Goal: Task Accomplishment & Management: Manage account settings

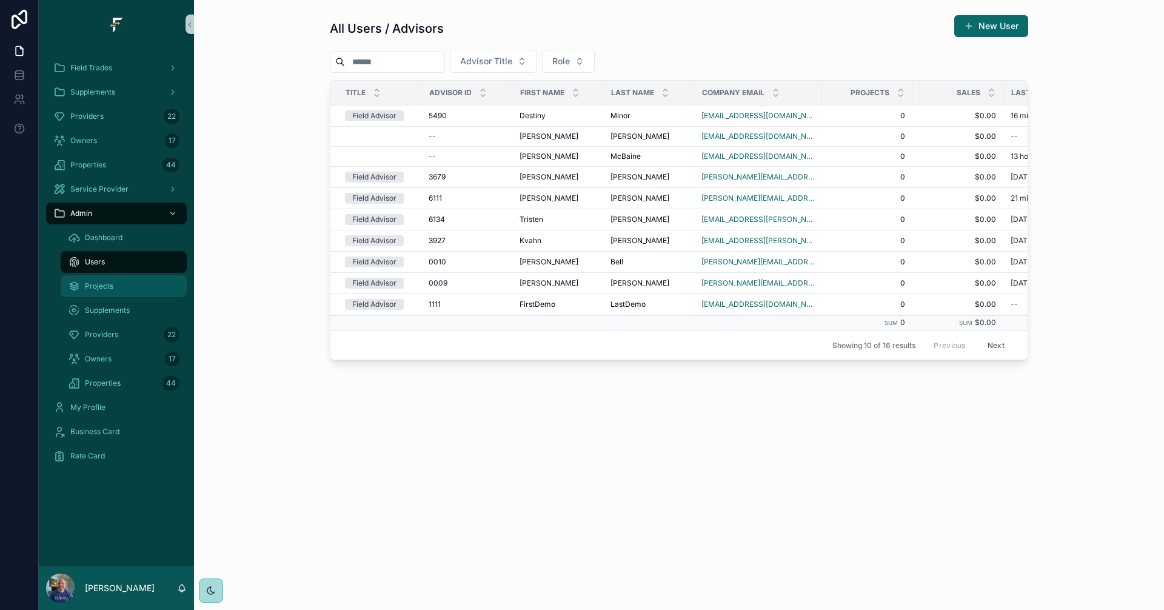
click at [125, 290] on div "Projects" at bounding box center [124, 285] width 112 height 19
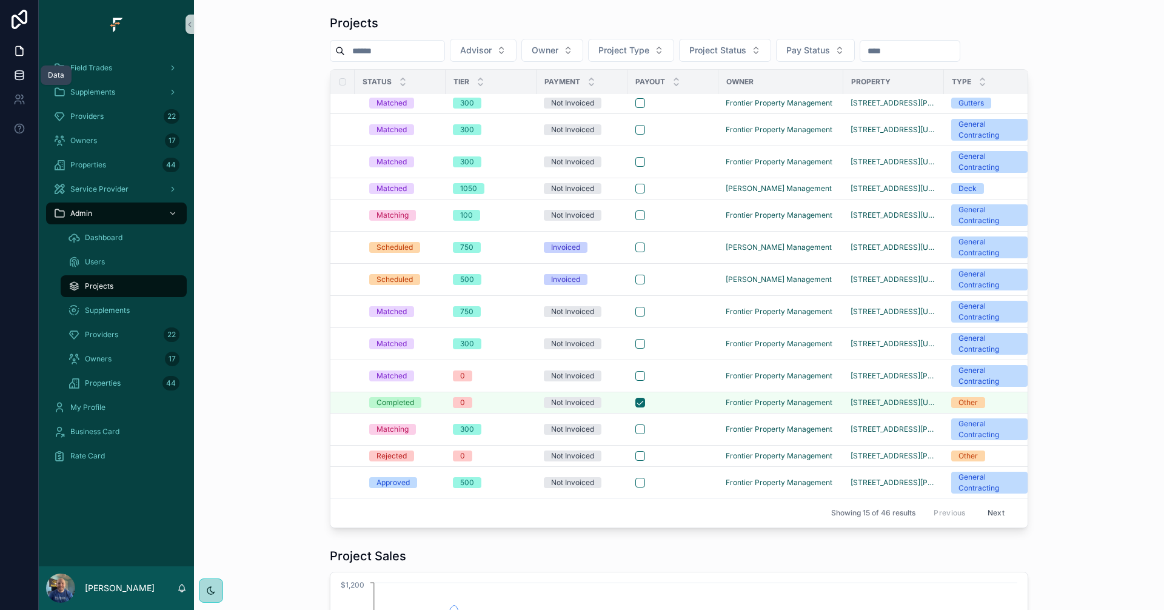
click at [19, 75] on icon at bounding box center [19, 75] width 12 height 12
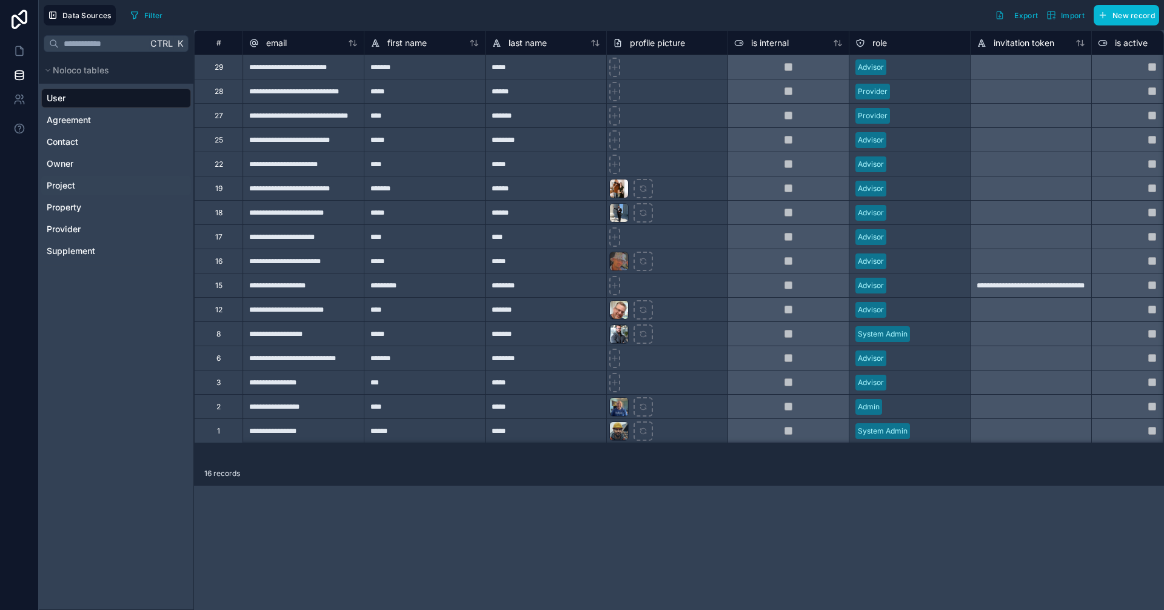
click at [68, 184] on span "Project" at bounding box center [61, 185] width 28 height 12
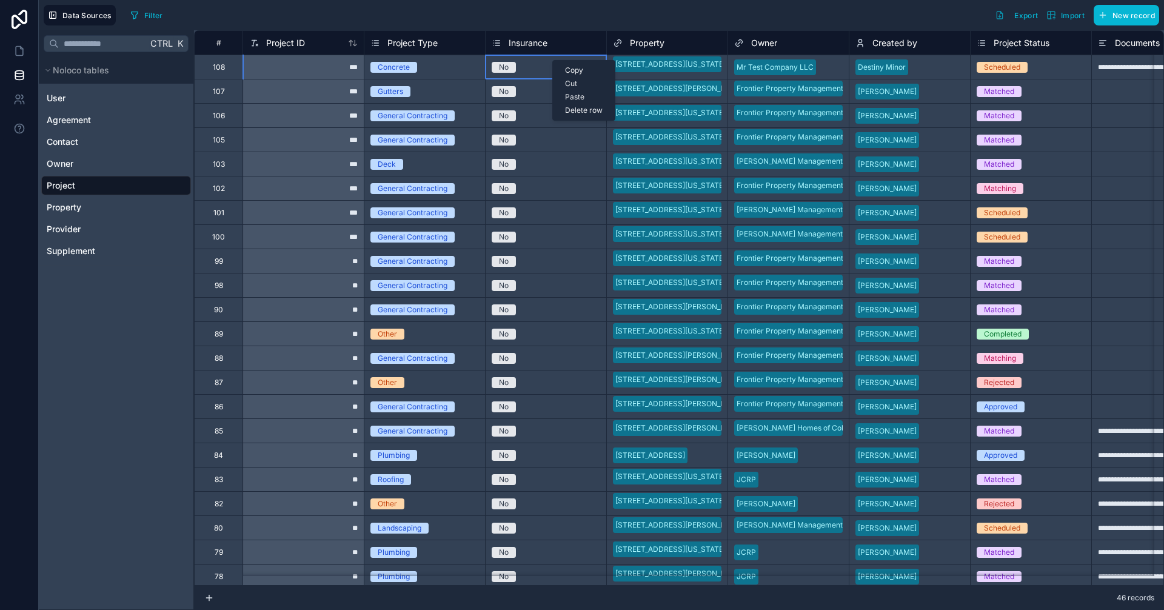
click at [590, 111] on div "Delete row" at bounding box center [584, 110] width 62 height 13
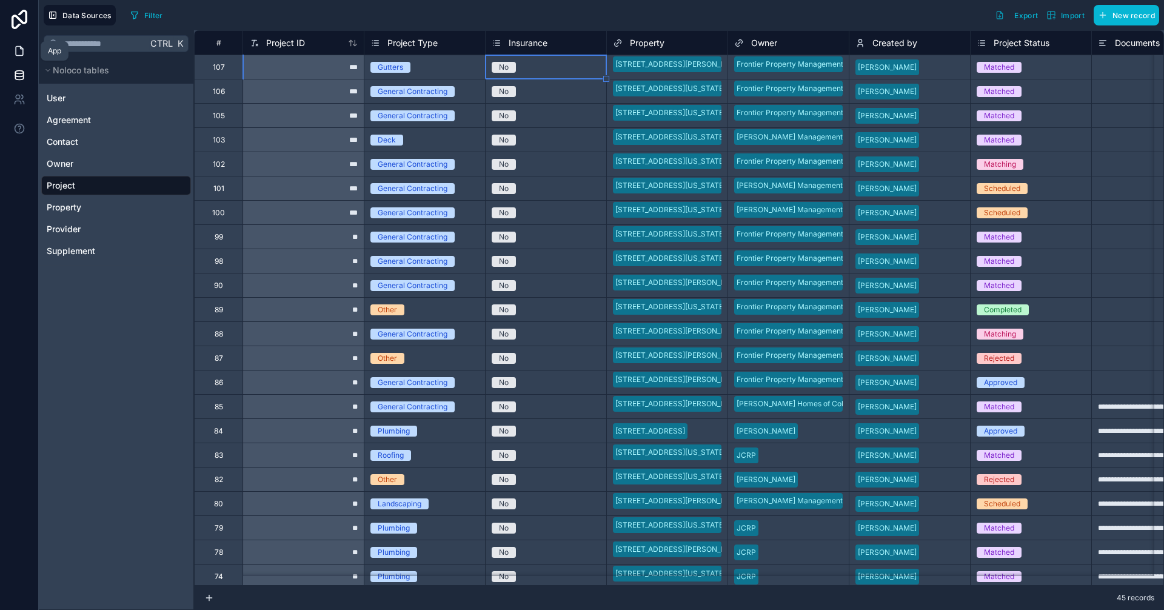
click at [24, 58] on link at bounding box center [19, 51] width 38 height 24
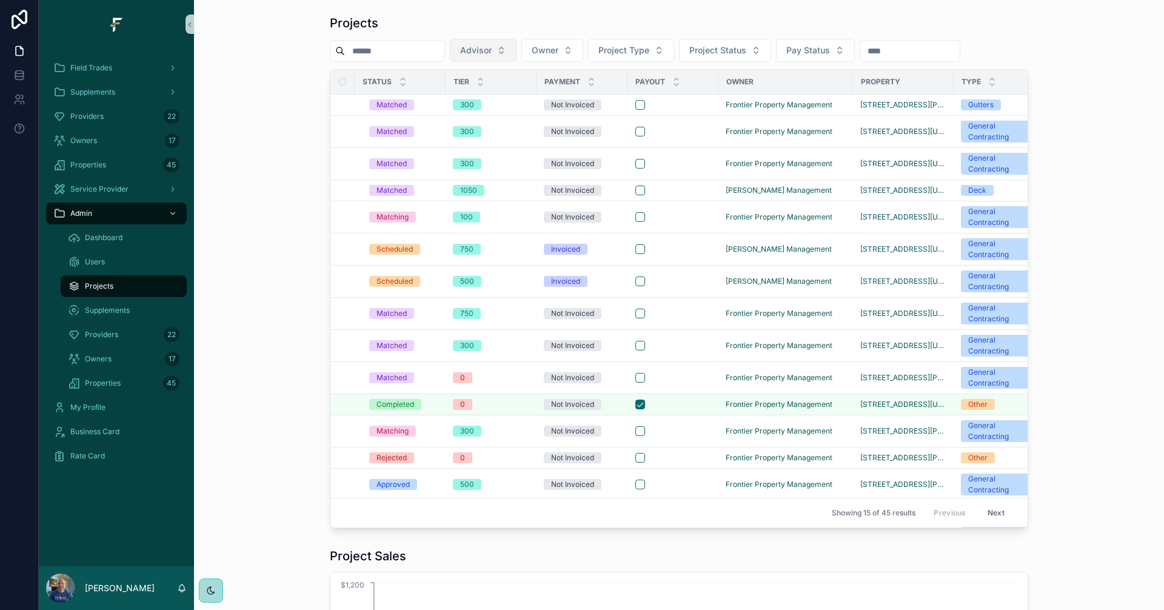
click at [516, 46] on button "Advisor" at bounding box center [483, 50] width 67 height 23
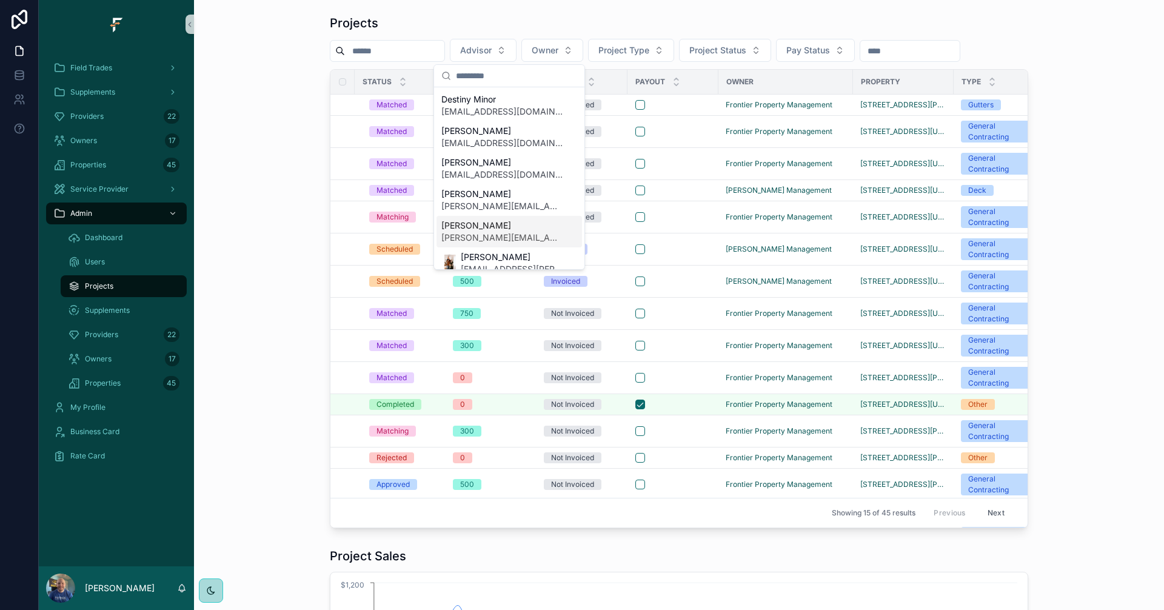
scroll to position [242, 0]
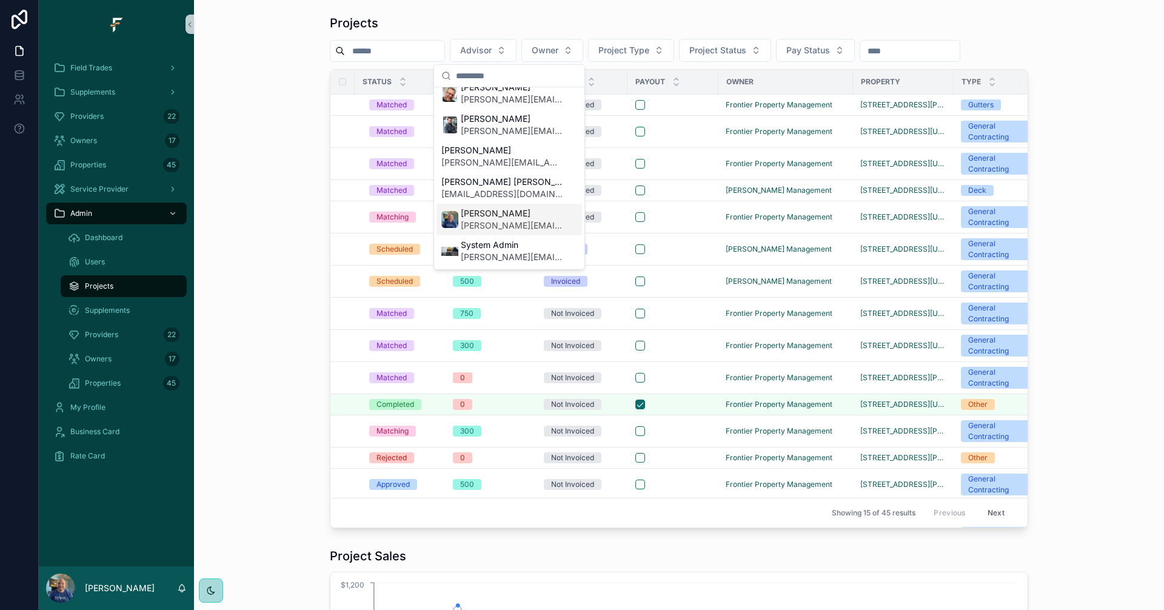
click at [490, 217] on span "[PERSON_NAME]" at bounding box center [512, 213] width 102 height 12
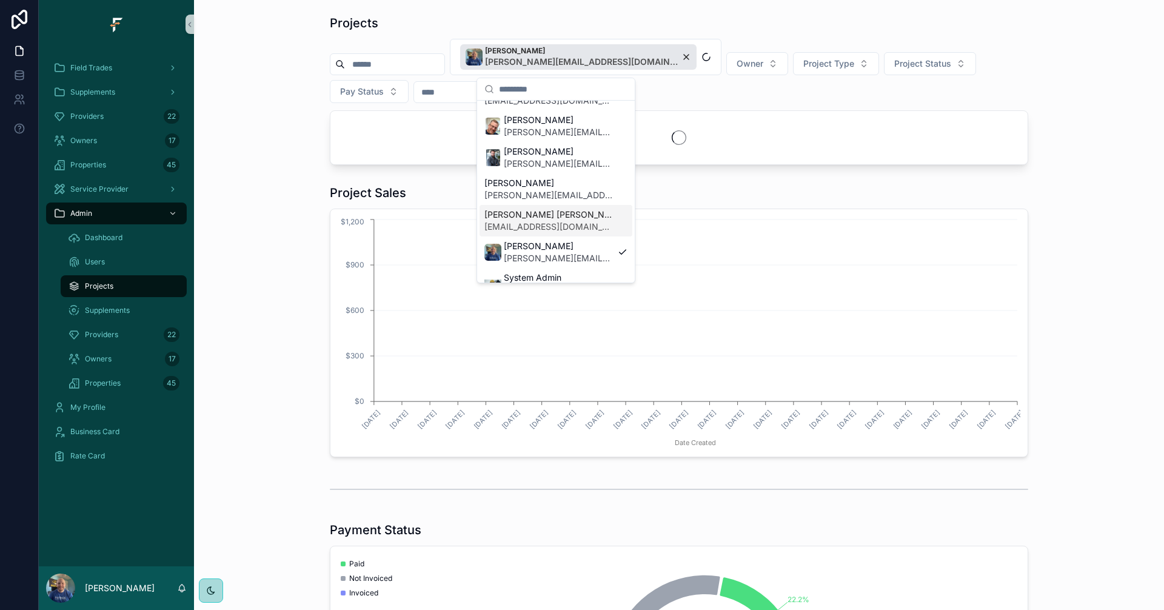
scroll to position [347, 0]
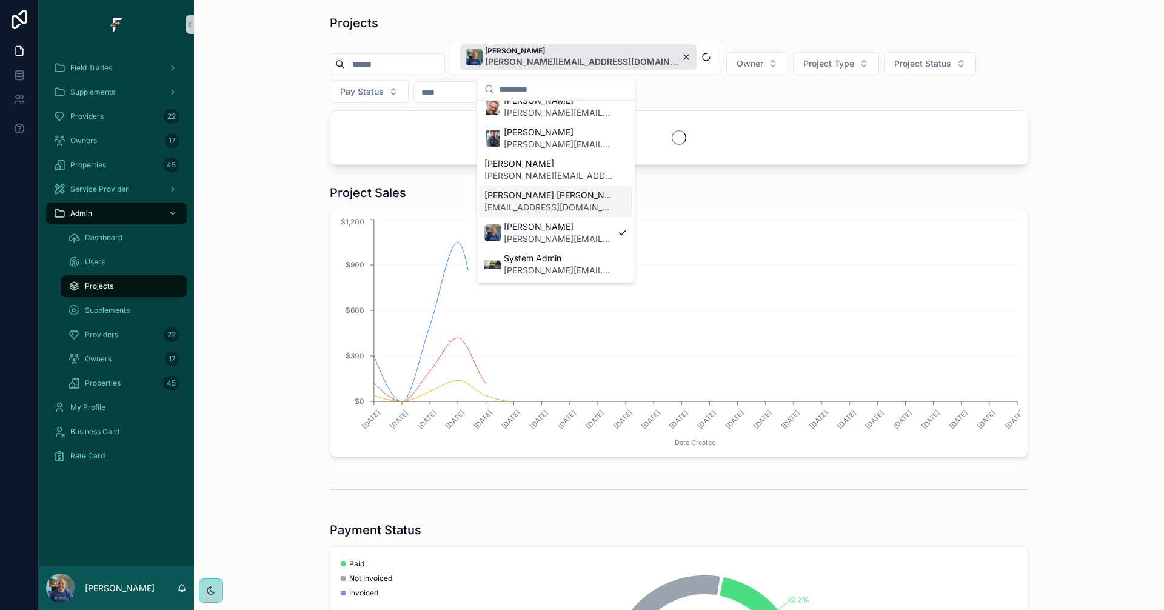
click at [281, 106] on div "Projects [PERSON_NAME] [PERSON_NAME][EMAIL_ADDRESS][DOMAIN_NAME] Owner Project …" at bounding box center [679, 90] width 950 height 160
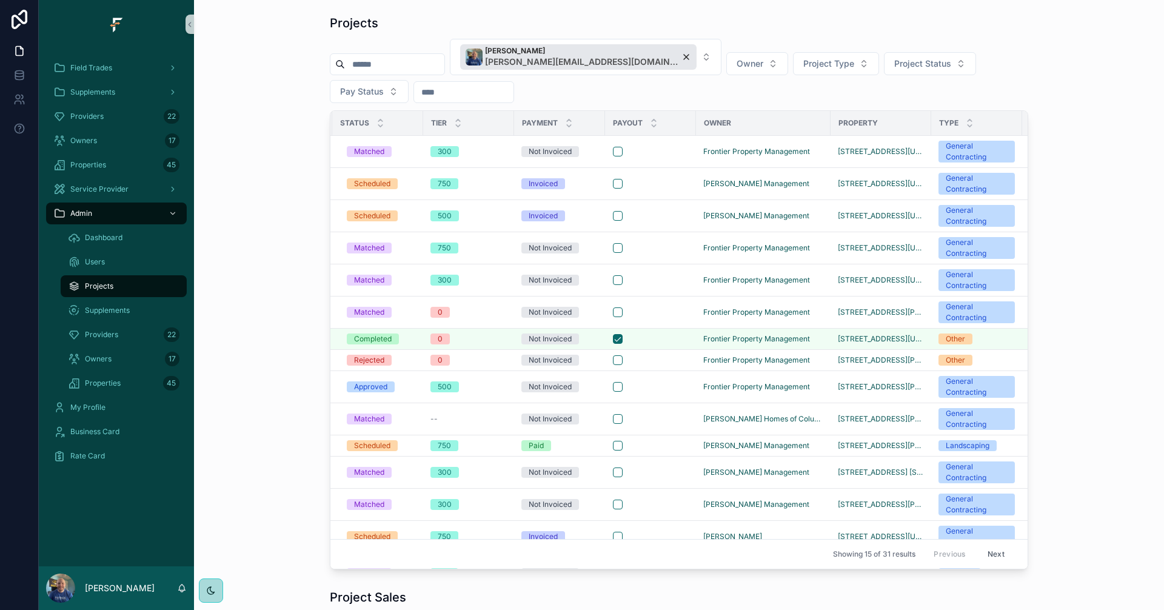
scroll to position [0, 0]
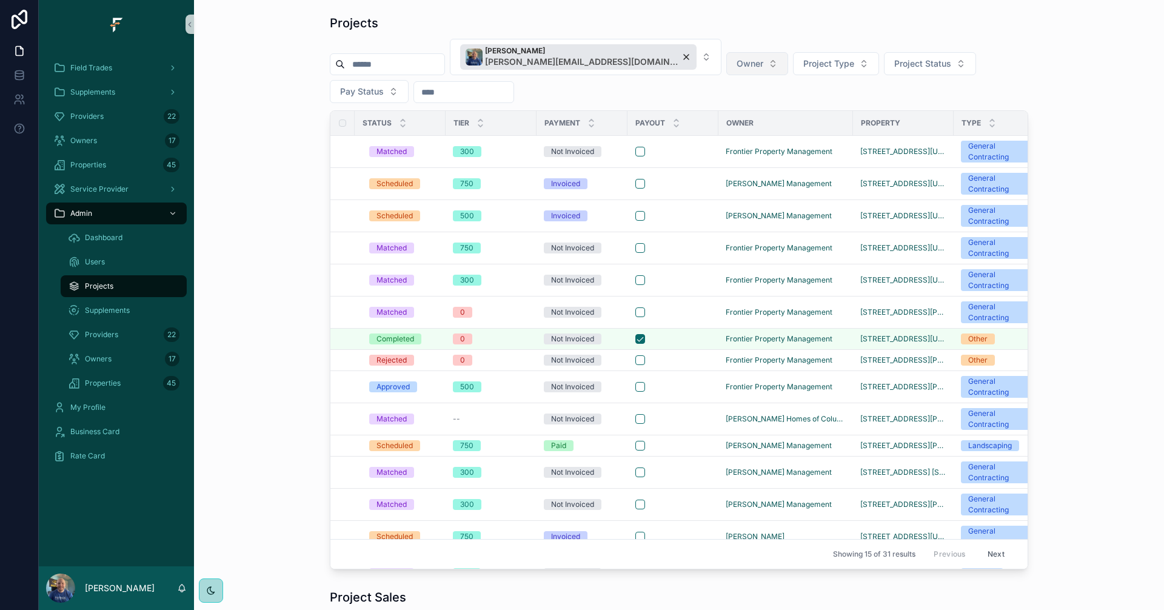
click at [726, 65] on button "Owner" at bounding box center [757, 63] width 62 height 23
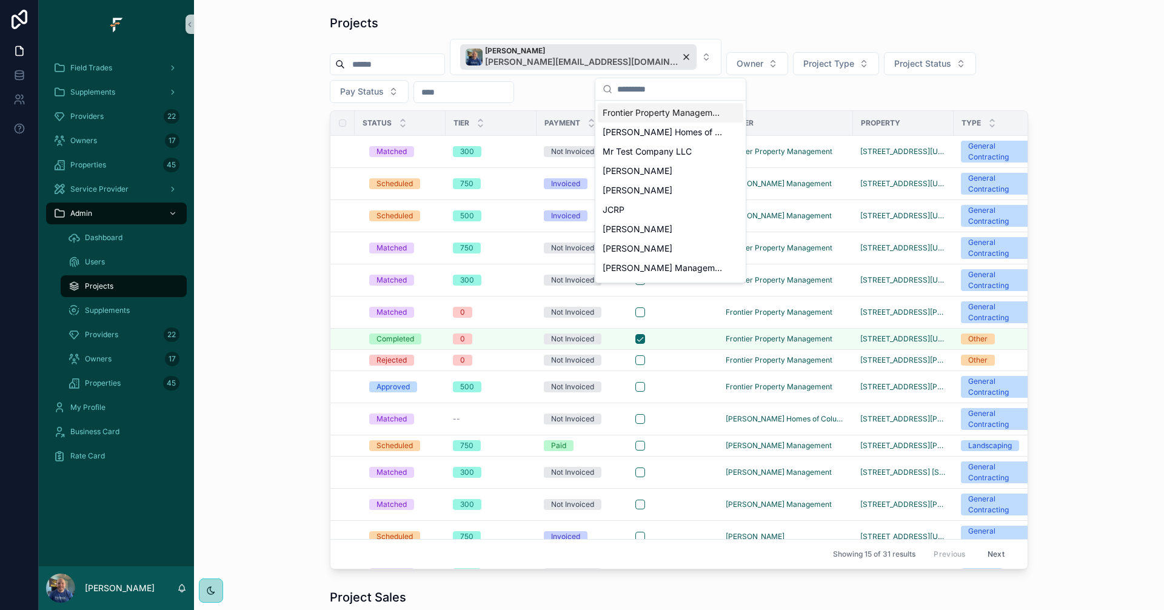
click at [673, 116] on span "Frontier Property Management" at bounding box center [662, 113] width 121 height 12
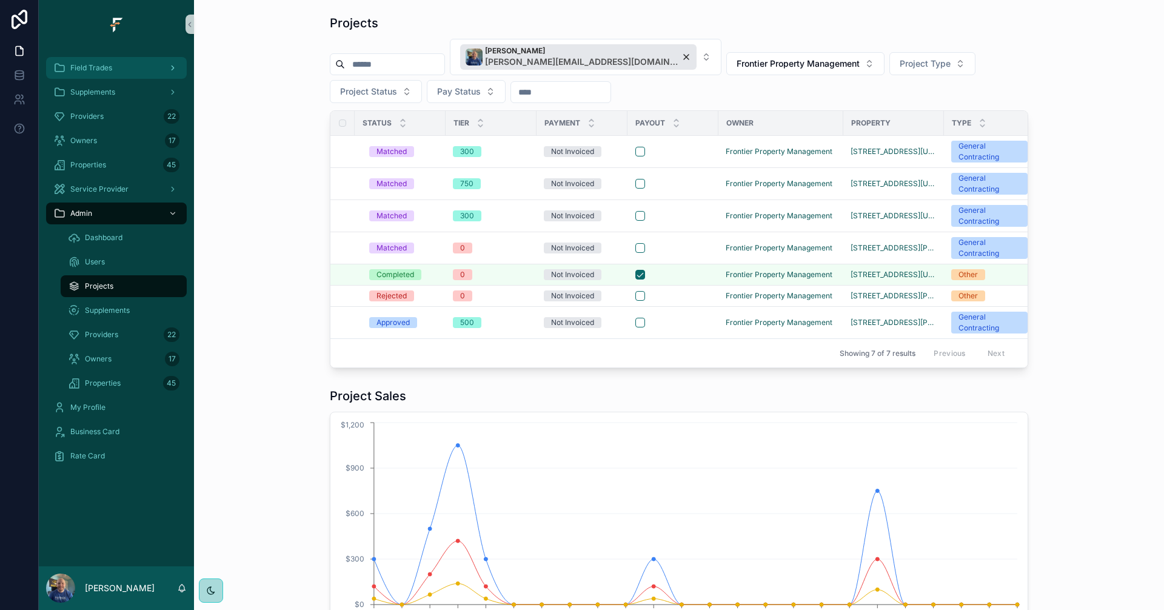
click at [111, 76] on div "Field Trades" at bounding box center [116, 67] width 126 height 19
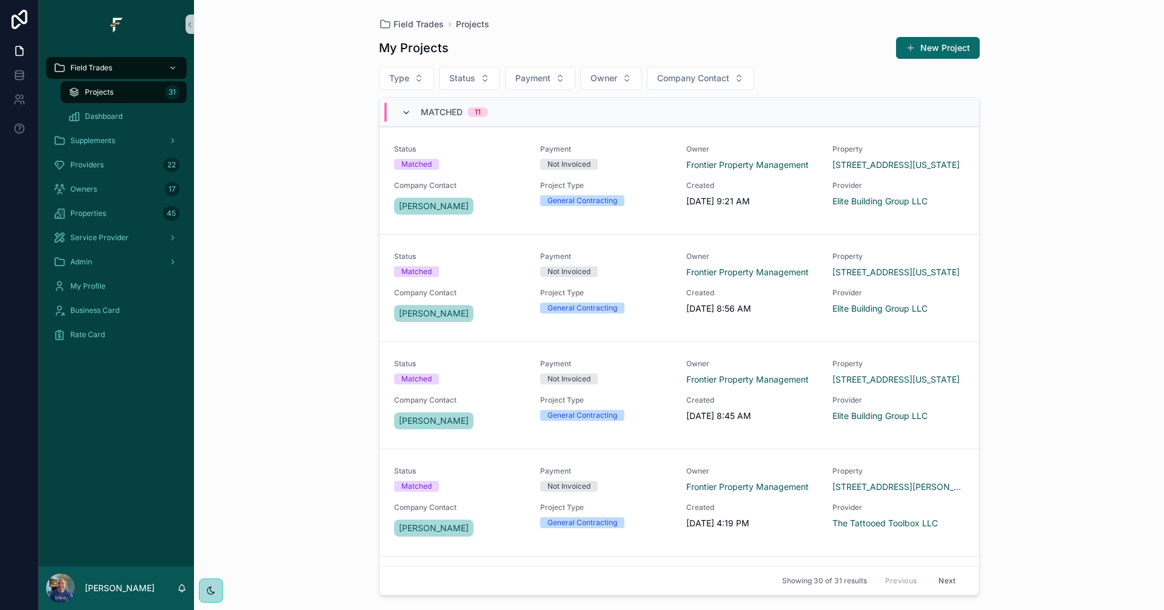
click at [407, 112] on icon "scrollable content" at bounding box center [406, 113] width 10 height 10
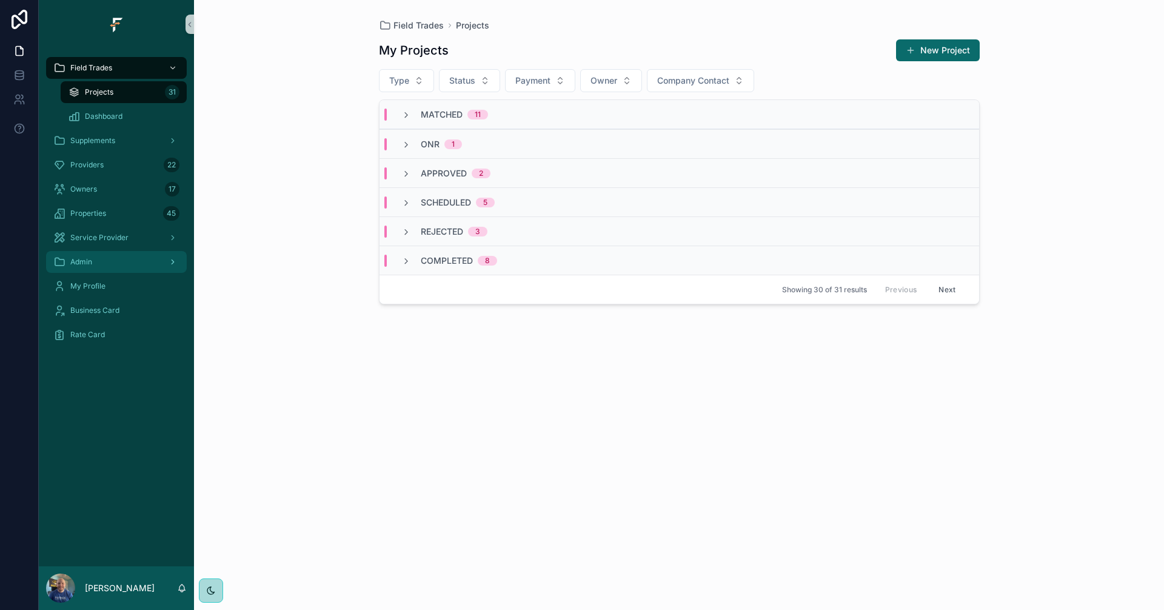
click at [108, 264] on div "Admin" at bounding box center [116, 261] width 126 height 19
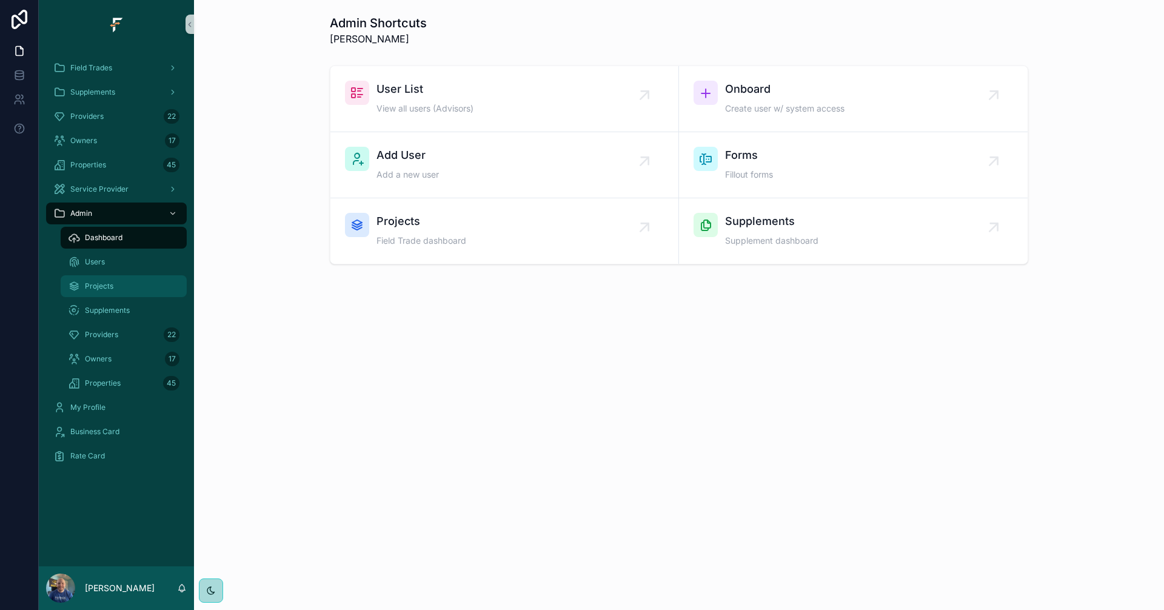
click at [117, 287] on div "Projects" at bounding box center [124, 285] width 112 height 19
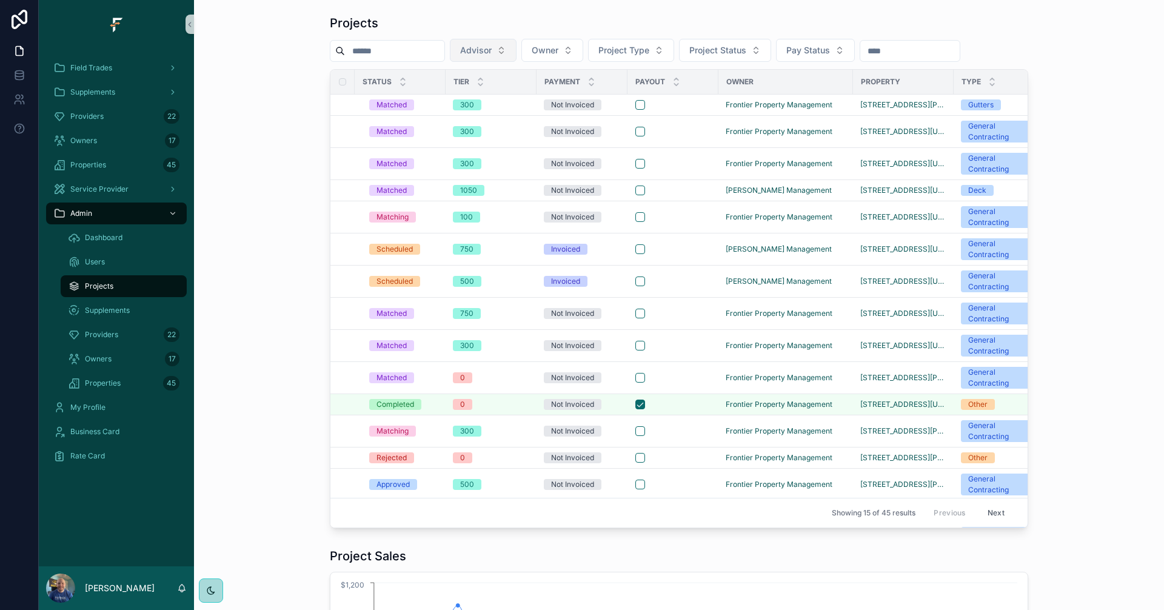
click at [492, 47] on span "Advisor" at bounding box center [476, 50] width 32 height 12
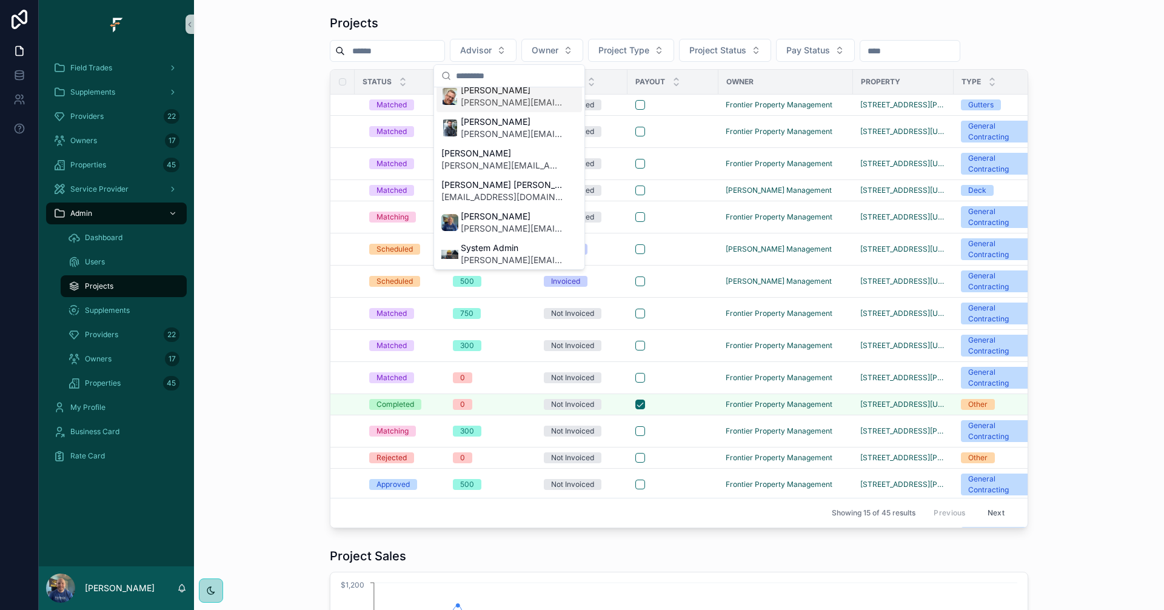
scroll to position [327, 0]
click at [484, 221] on span "[PERSON_NAME][EMAIL_ADDRESS][DOMAIN_NAME]" at bounding box center [512, 225] width 102 height 12
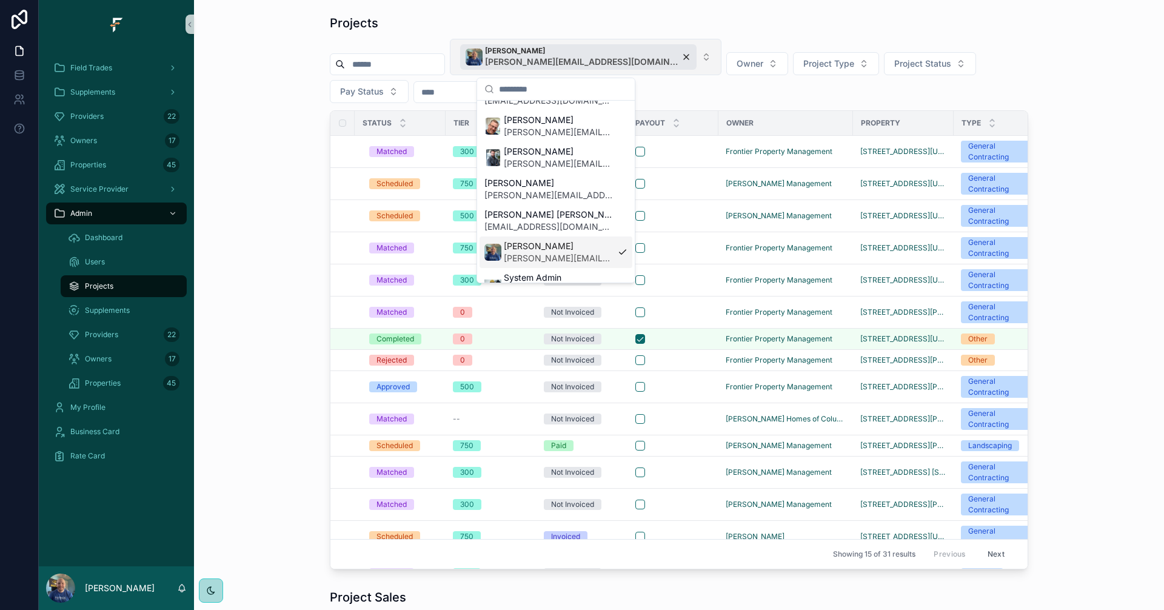
scroll to position [347, 0]
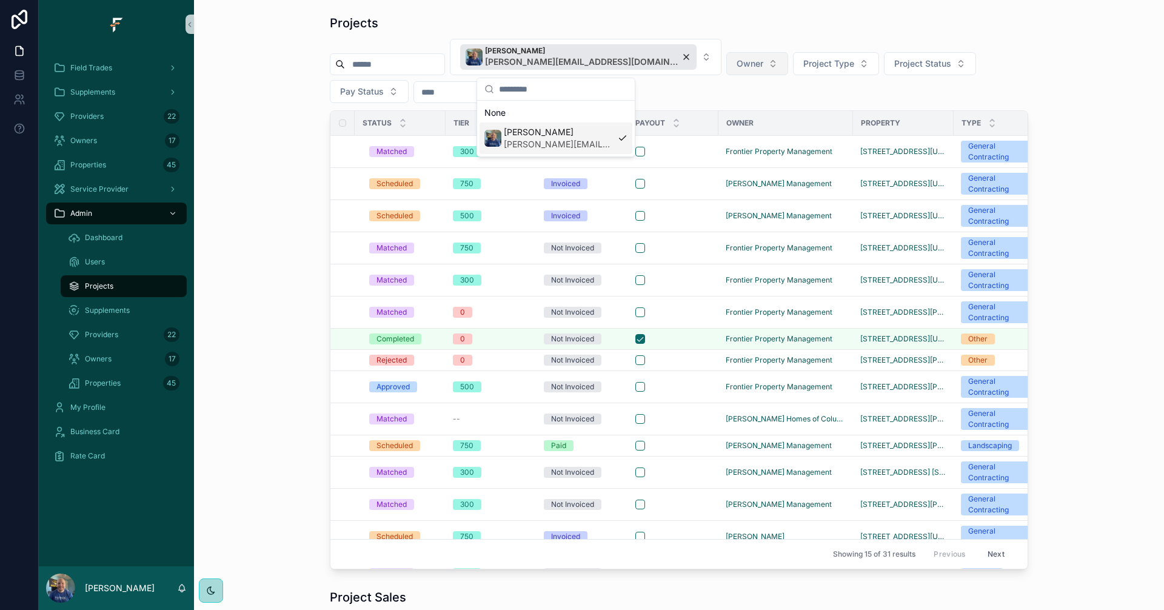
click at [726, 63] on button "Owner" at bounding box center [757, 63] width 62 height 23
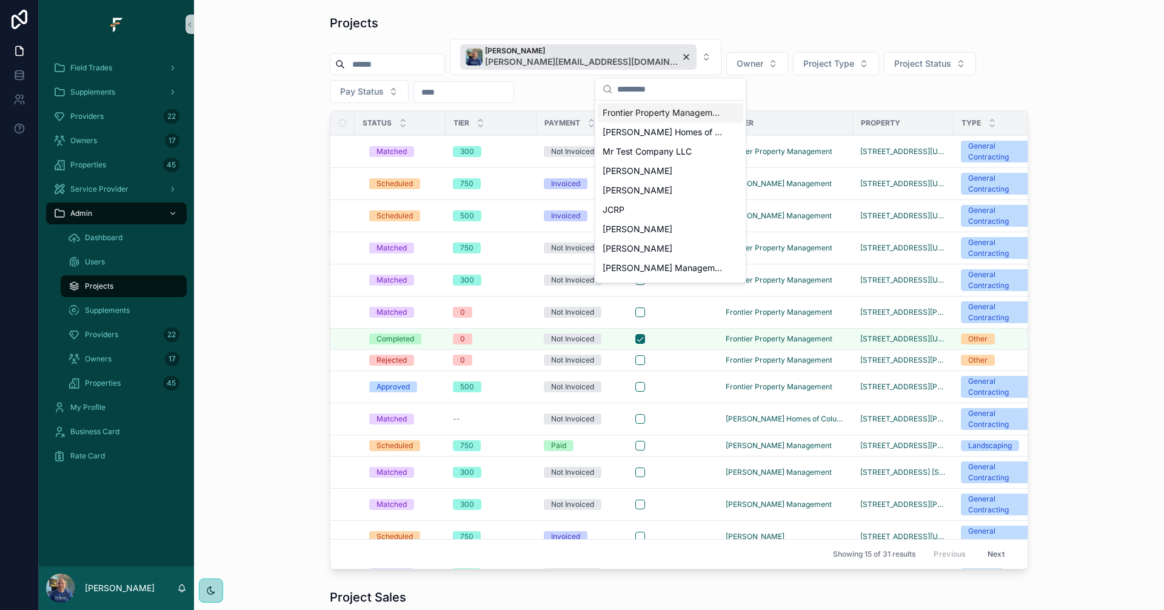
click at [687, 112] on span "Frontier Property Management" at bounding box center [662, 113] width 121 height 12
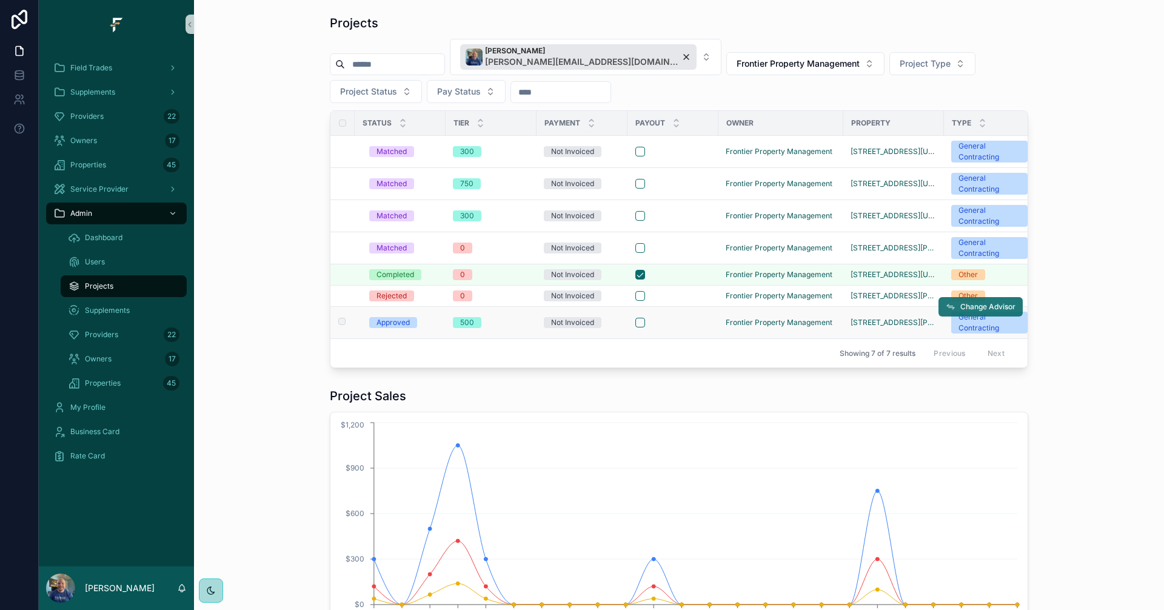
click at [993, 306] on span "Change Advisor" at bounding box center [987, 307] width 55 height 10
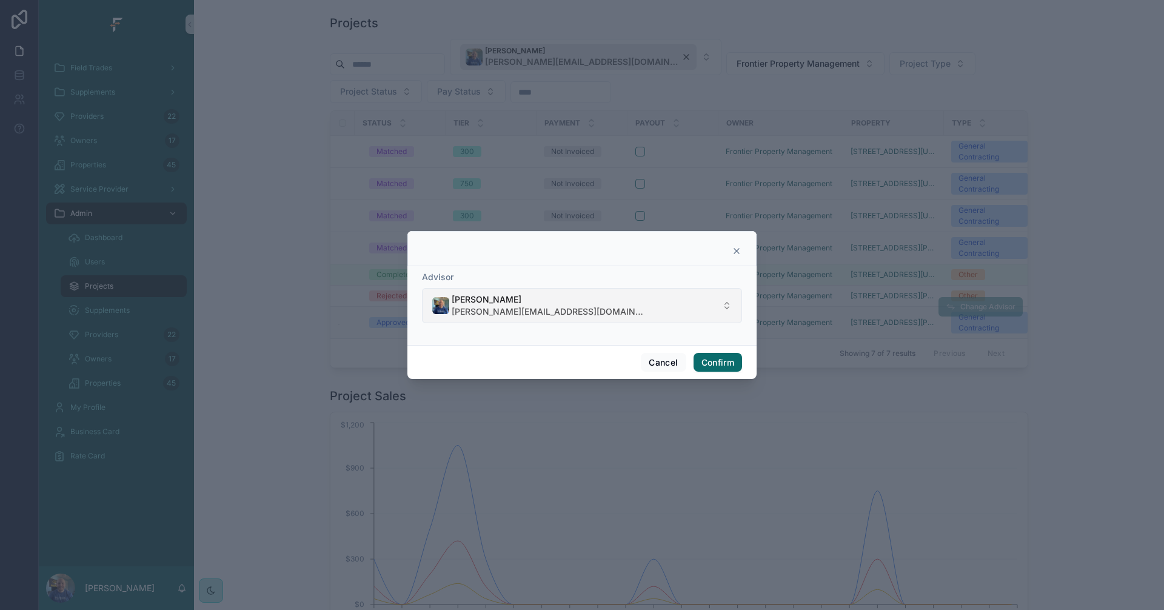
click at [669, 312] on button "[PERSON_NAME] [PERSON_NAME][EMAIL_ADDRESS][DOMAIN_NAME]" at bounding box center [582, 305] width 320 height 35
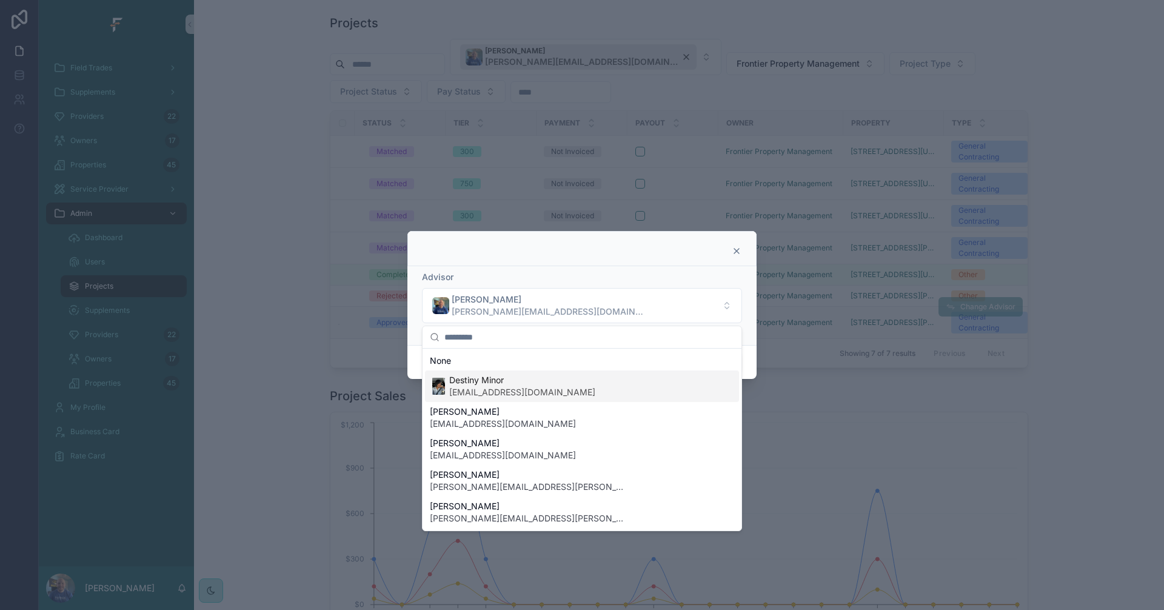
click at [498, 395] on span "[EMAIL_ADDRESS][DOMAIN_NAME]" at bounding box center [522, 392] width 146 height 12
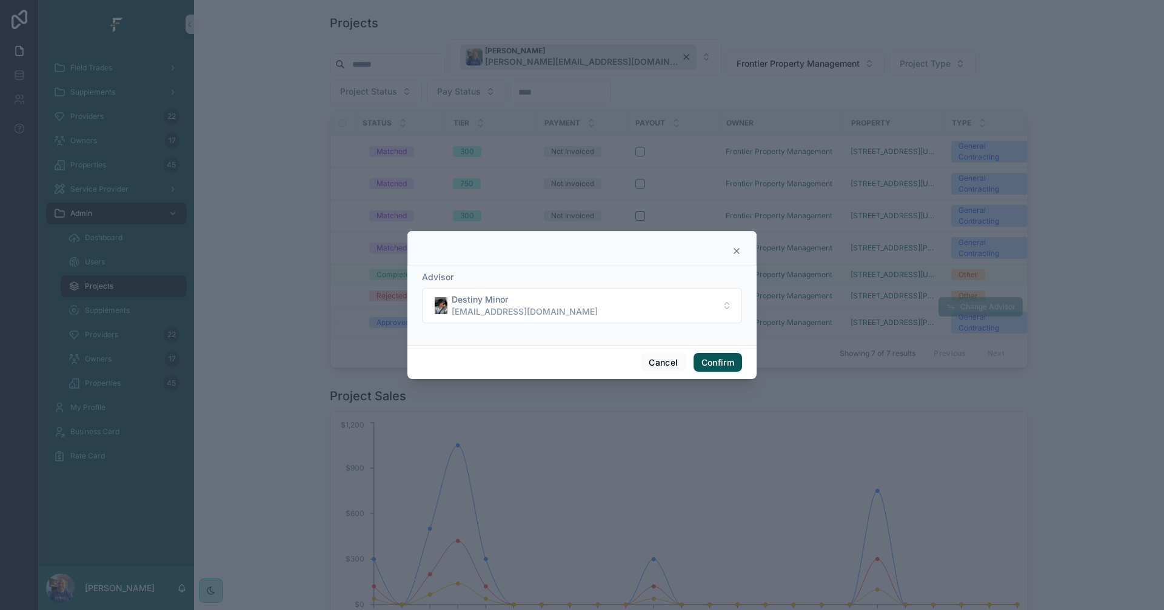
click at [728, 366] on button "Confirm" at bounding box center [717, 362] width 48 height 19
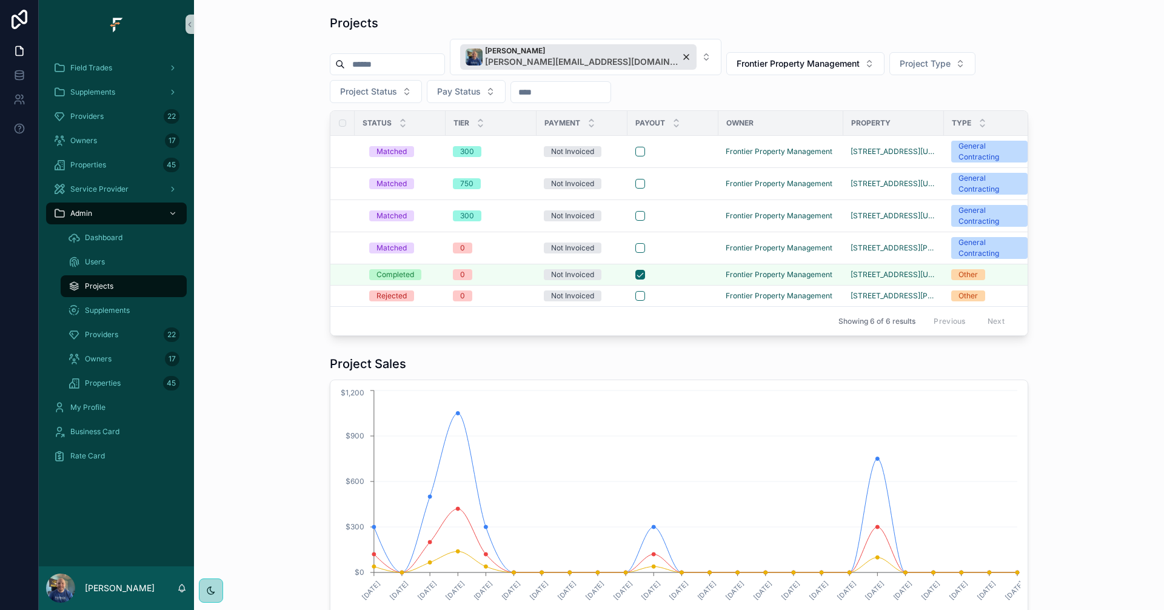
drag, startPoint x: 610, startPoint y: 344, endPoint x: 695, endPoint y: 344, distance: 84.9
click at [695, 336] on div "Status Tier Payment Payout Owner Property Type Insurance Provider Created Advis…" at bounding box center [679, 222] width 698 height 225
click at [981, 204] on span "Change Advisor" at bounding box center [987, 200] width 55 height 10
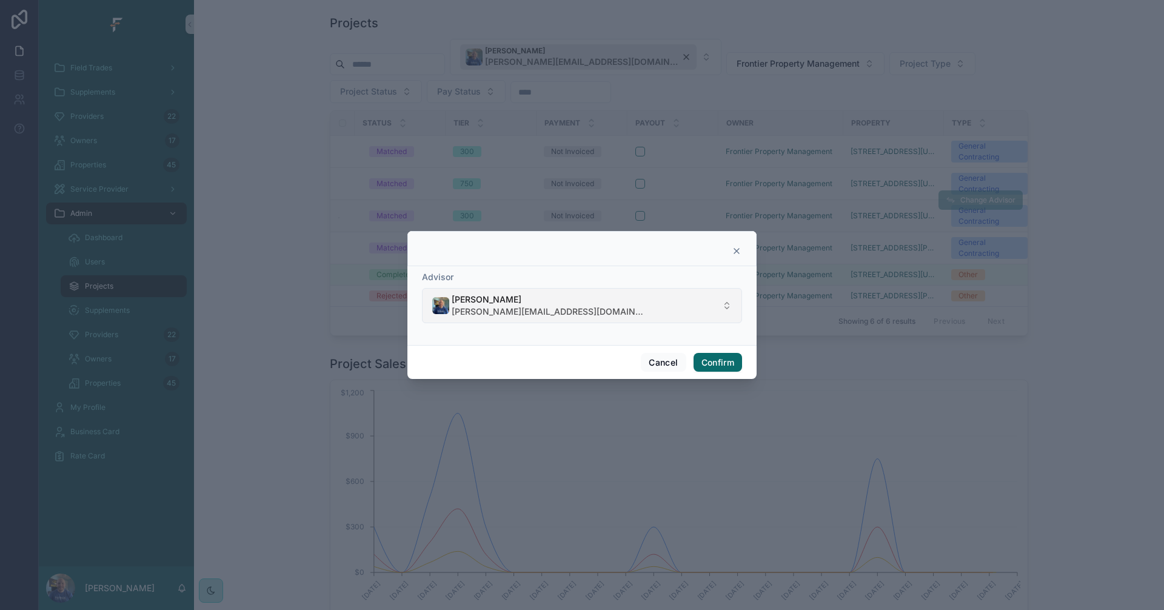
click at [702, 303] on button "[PERSON_NAME] [PERSON_NAME][EMAIL_ADDRESS][DOMAIN_NAME]" at bounding box center [582, 305] width 320 height 35
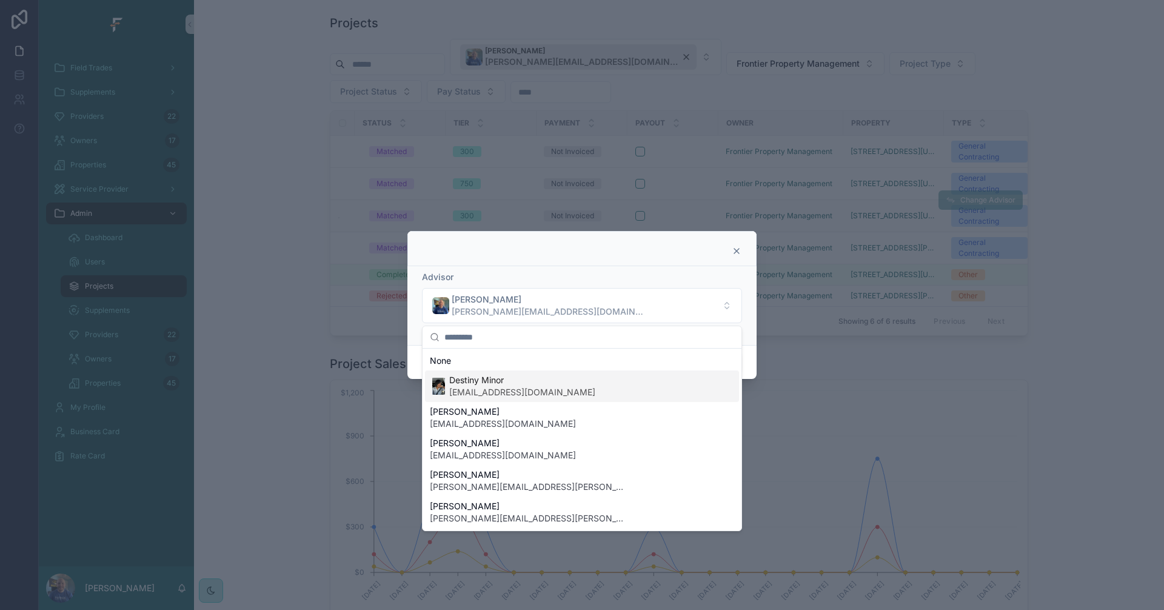
click at [535, 386] on span "[EMAIL_ADDRESS][DOMAIN_NAME]" at bounding box center [522, 392] width 146 height 12
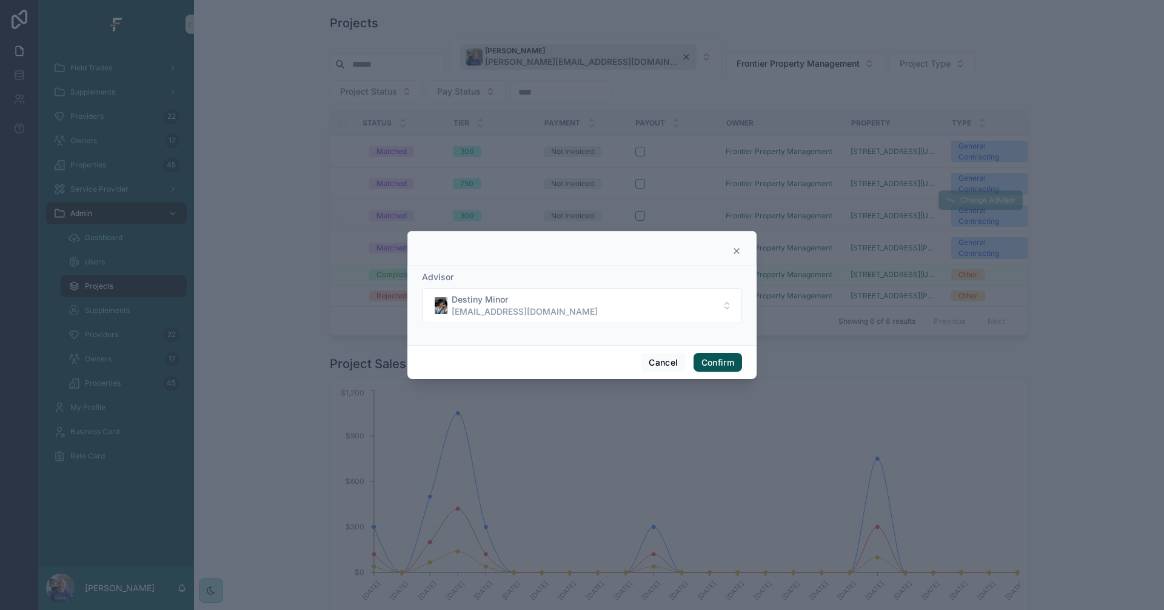
click at [728, 364] on button "Confirm" at bounding box center [717, 362] width 48 height 19
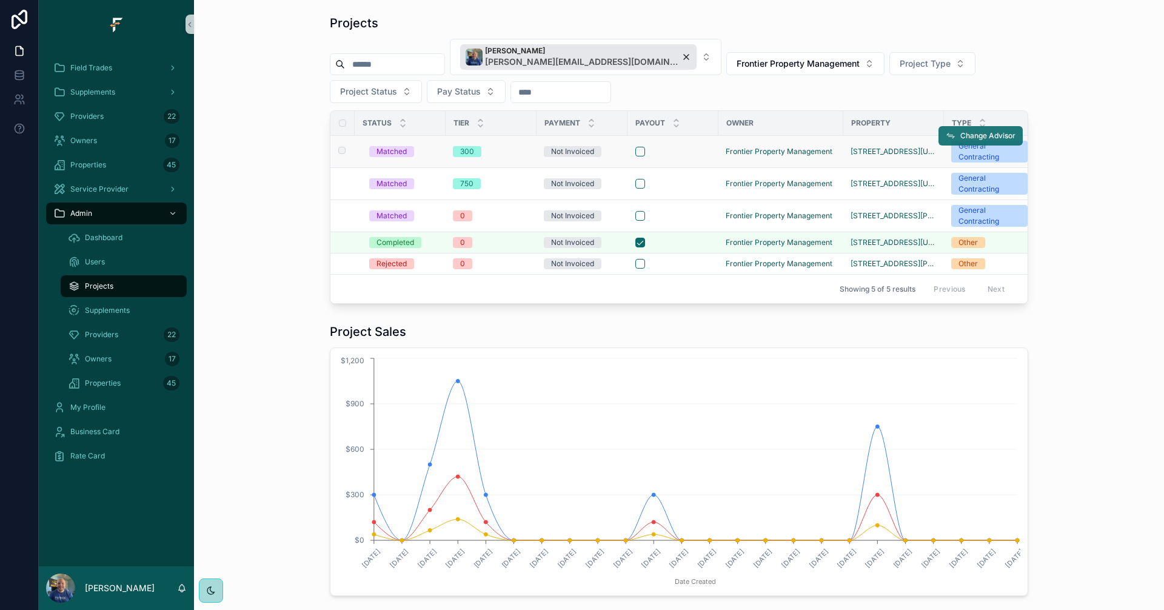
click at [970, 138] on span "Change Advisor" at bounding box center [987, 136] width 55 height 10
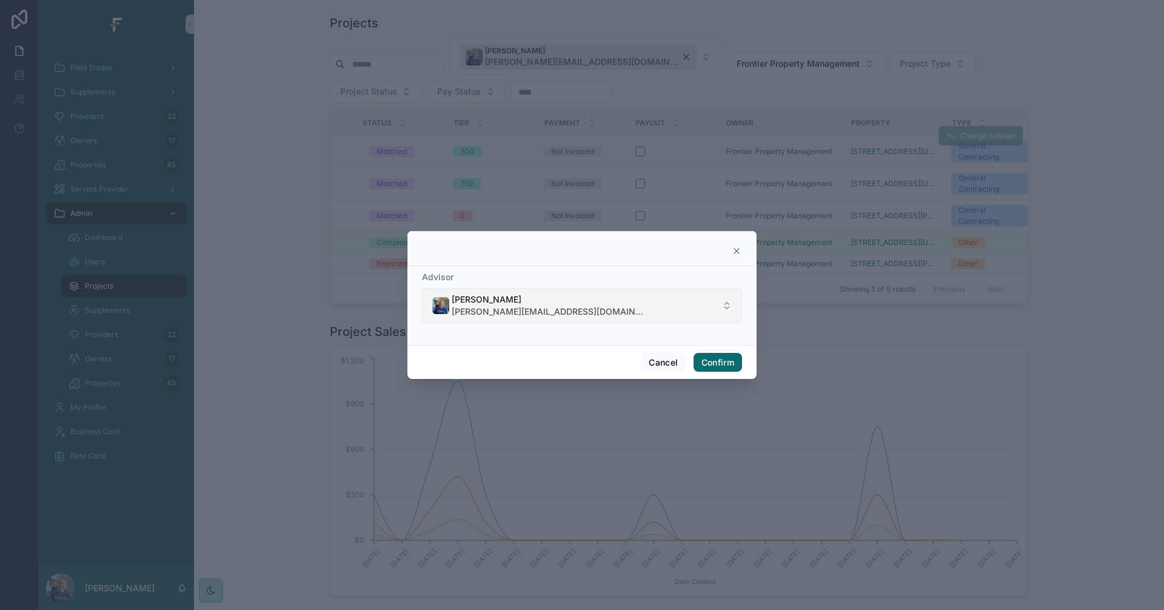
click at [638, 312] on button "[PERSON_NAME] [PERSON_NAME][EMAIL_ADDRESS][DOMAIN_NAME]" at bounding box center [582, 305] width 320 height 35
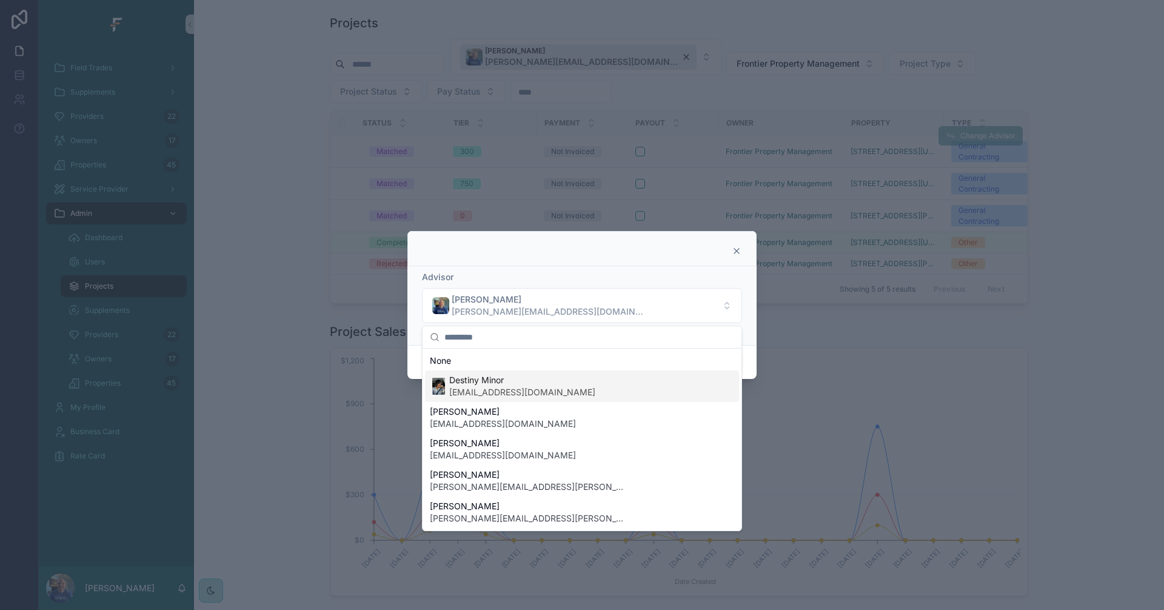
click at [557, 383] on span "Destiny Minor" at bounding box center [522, 380] width 146 height 12
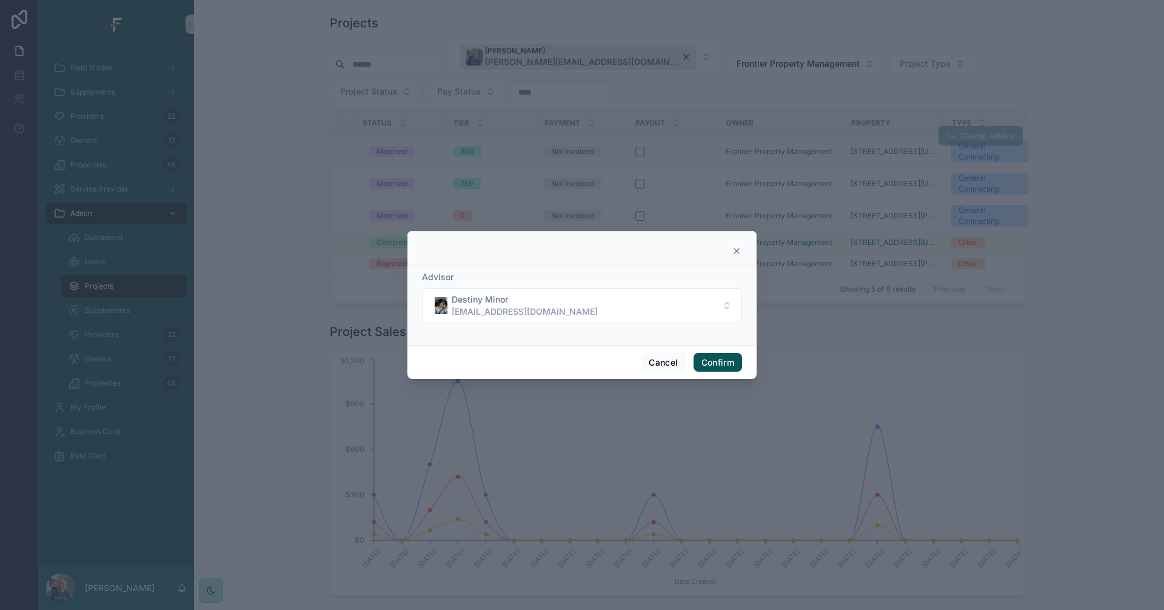
click at [730, 361] on button "Confirm" at bounding box center [717, 362] width 48 height 19
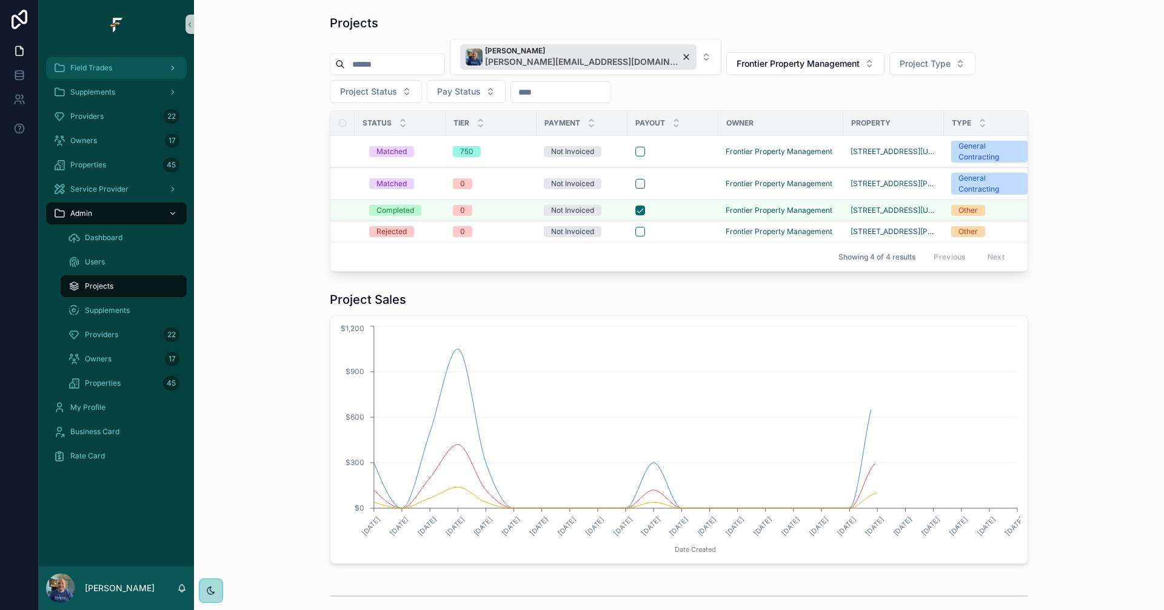
click at [141, 73] on div "Field Trades" at bounding box center [116, 67] width 126 height 19
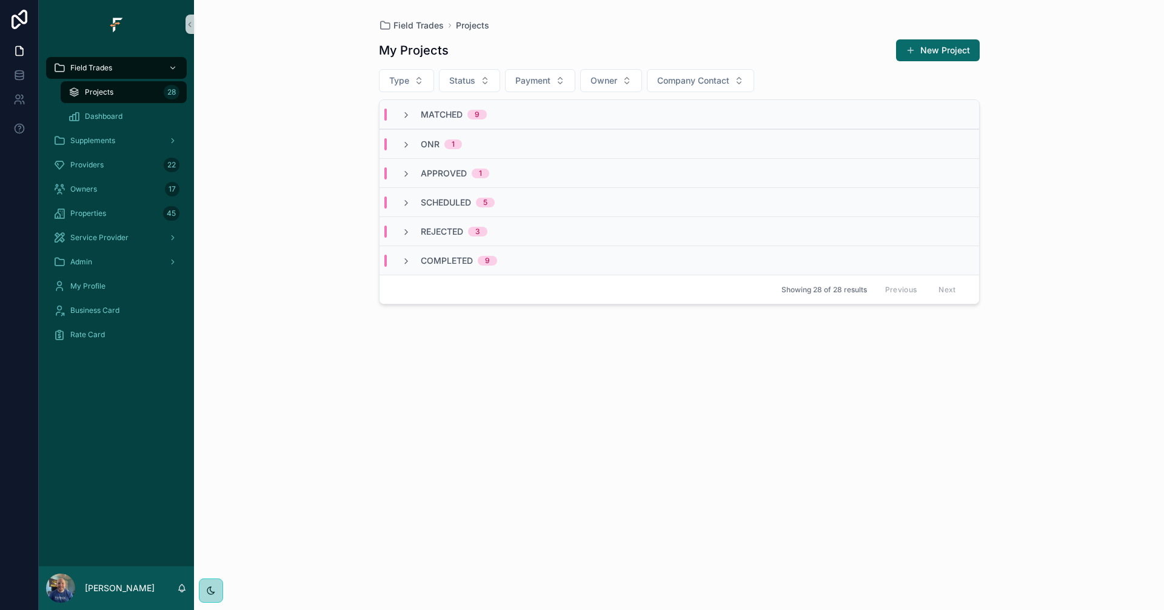
click at [412, 119] on div "Matched 9" at bounding box center [443, 114] width 85 height 12
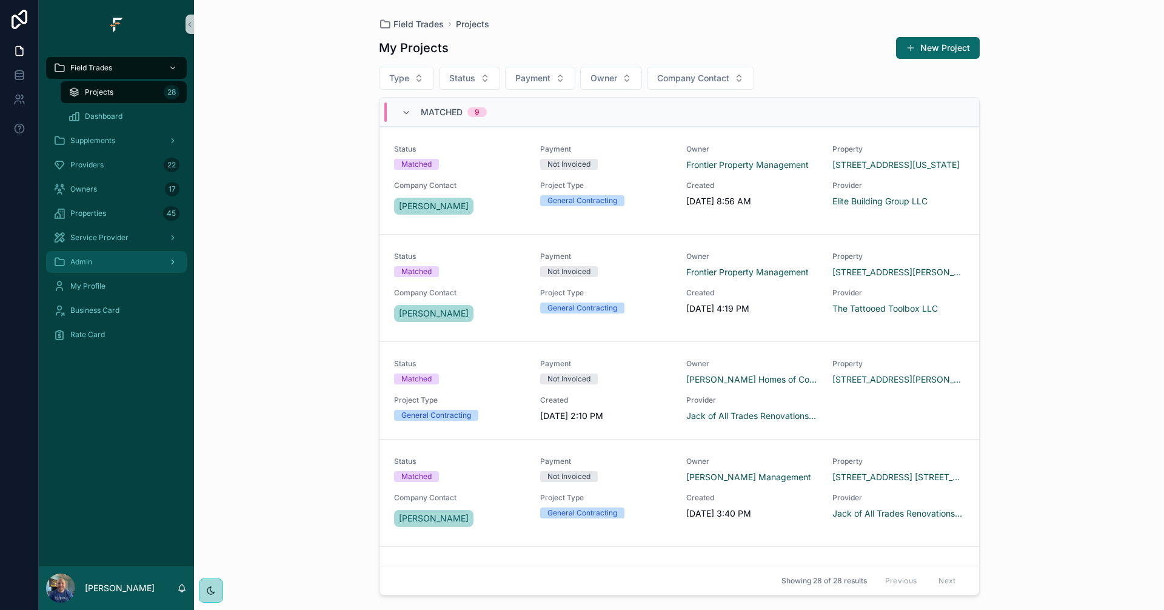
click at [117, 264] on div "Admin" at bounding box center [116, 261] width 126 height 19
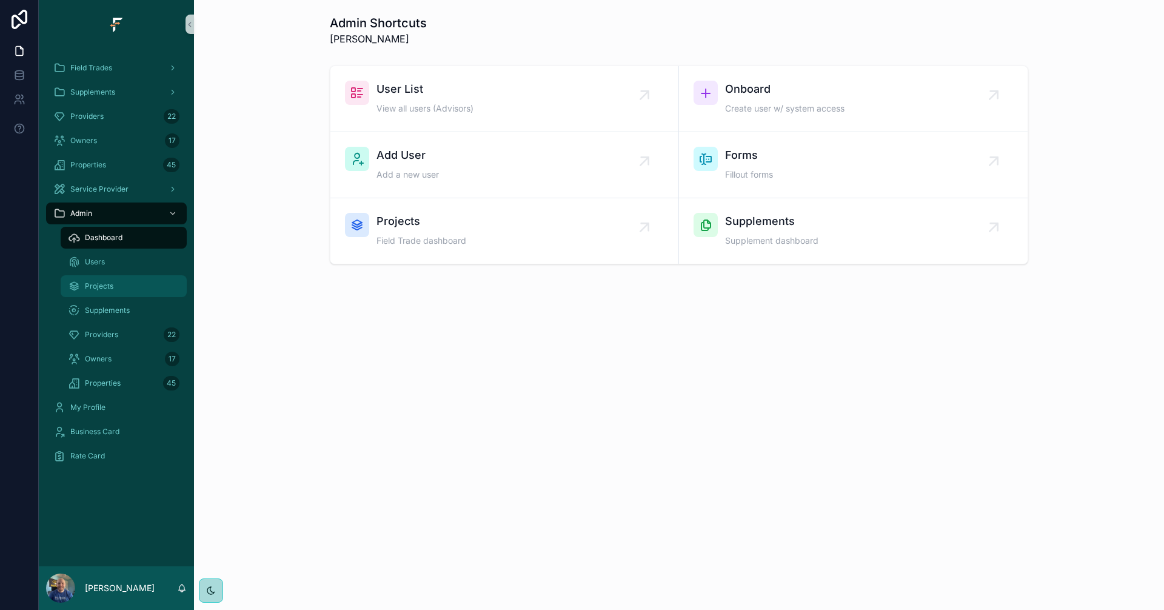
click at [124, 291] on div "Projects" at bounding box center [124, 285] width 112 height 19
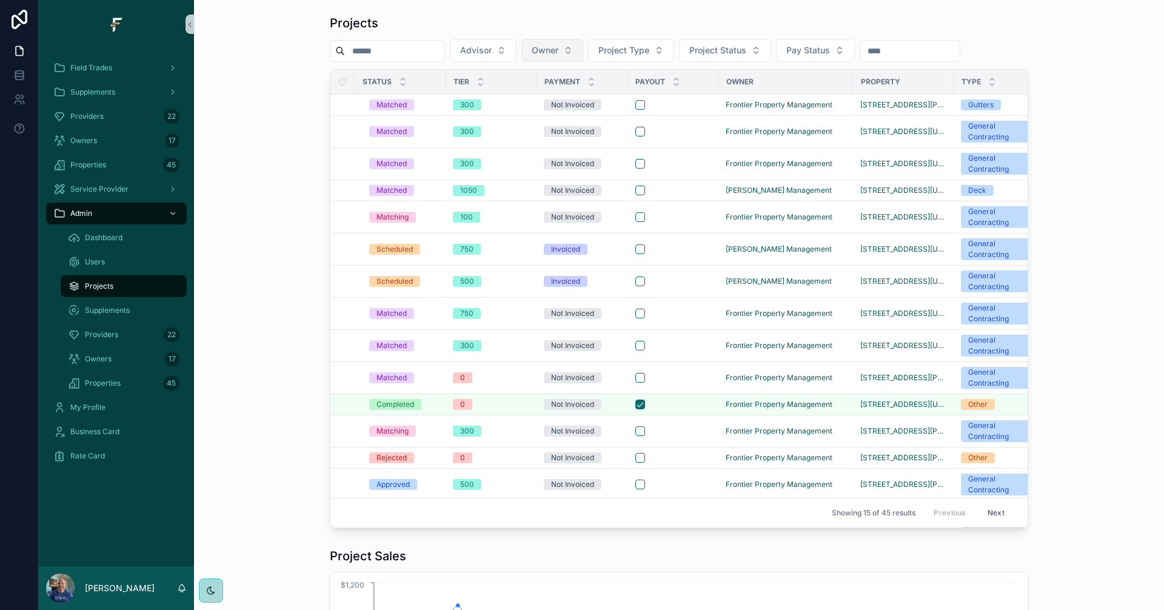
click at [583, 48] on button "Owner" at bounding box center [552, 50] width 62 height 23
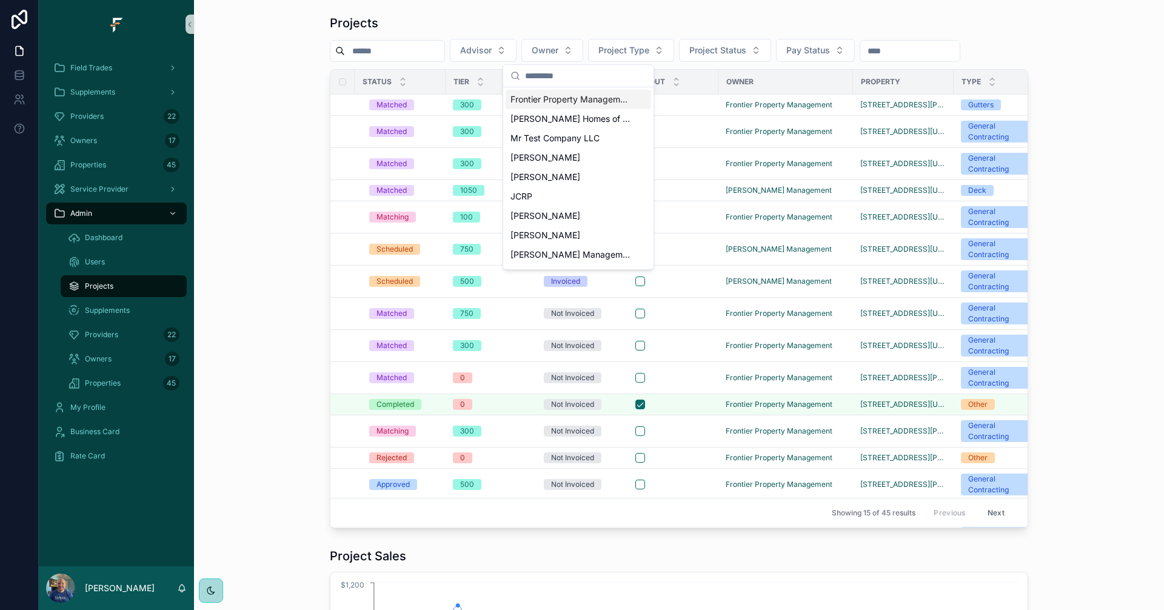
click at [582, 100] on span "Frontier Property Management" at bounding box center [570, 99] width 121 height 12
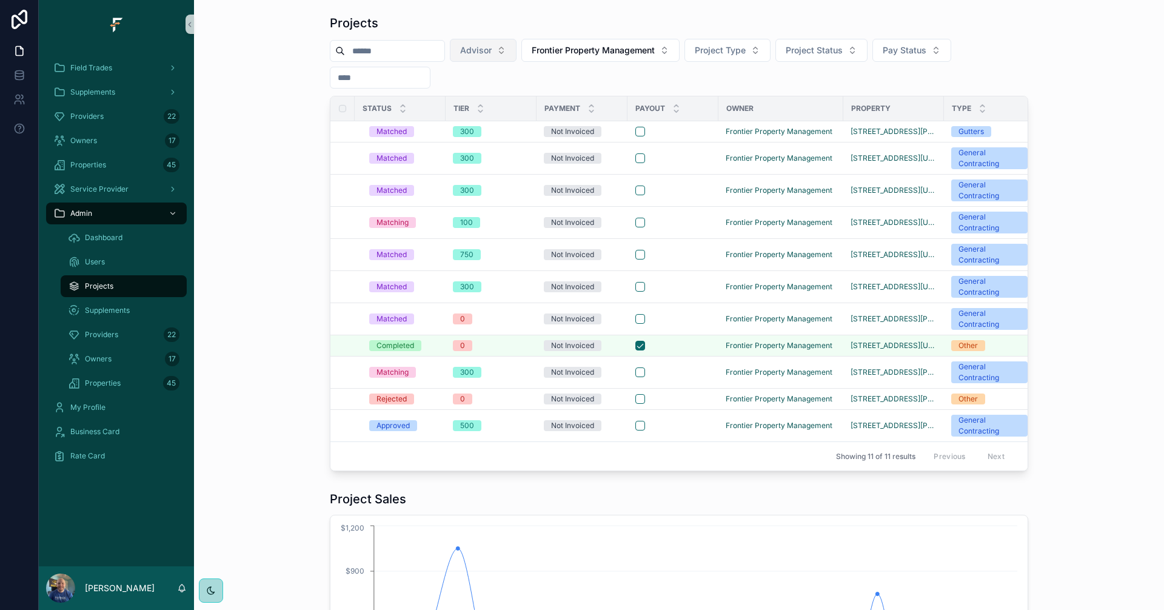
click at [516, 48] on button "Advisor" at bounding box center [483, 50] width 67 height 23
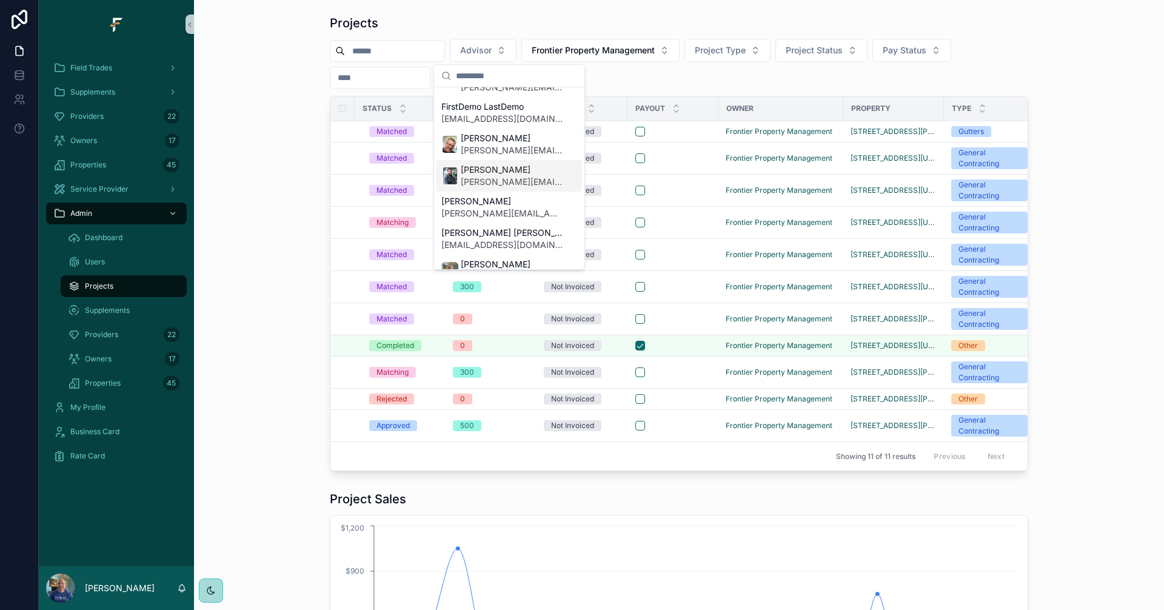
scroll to position [303, 0]
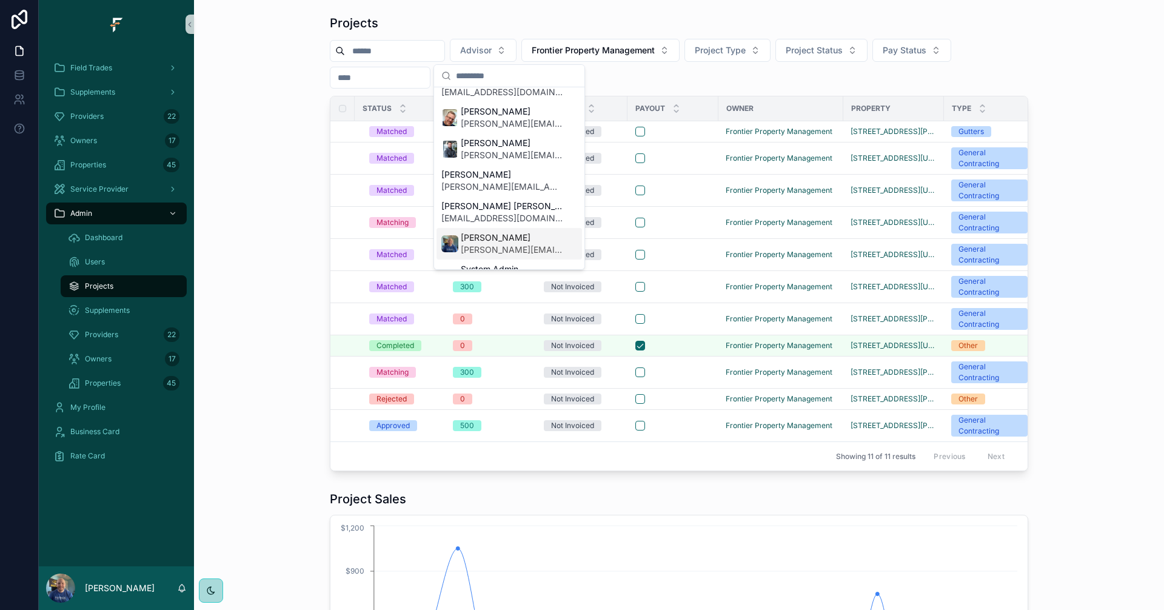
click at [510, 244] on span "[PERSON_NAME][EMAIL_ADDRESS][DOMAIN_NAME]" at bounding box center [512, 250] width 102 height 12
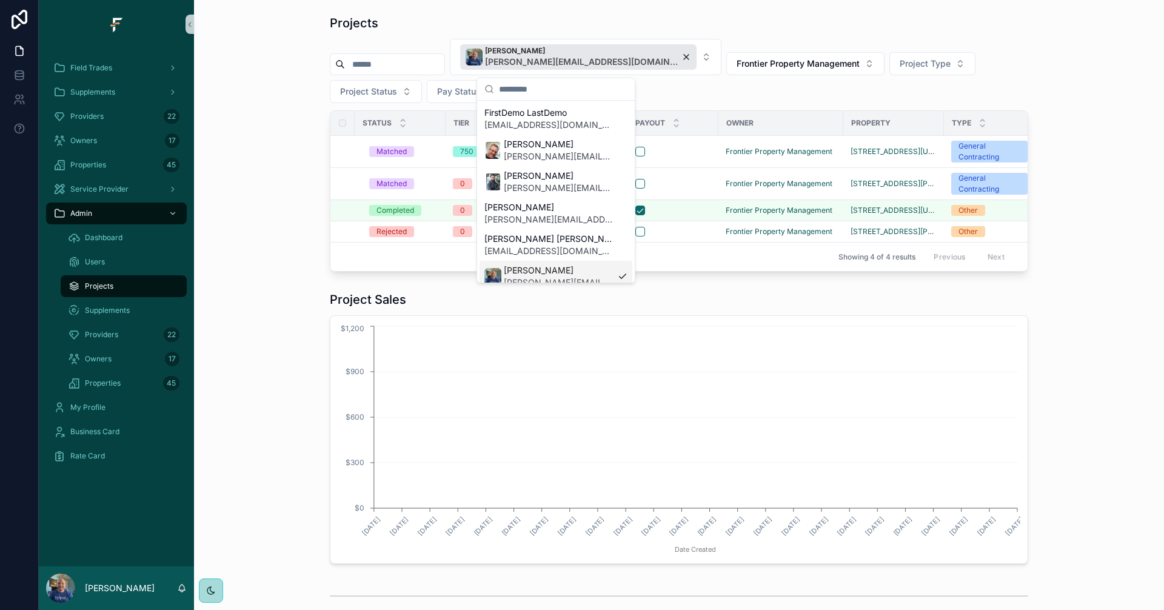
scroll to position [322, 0]
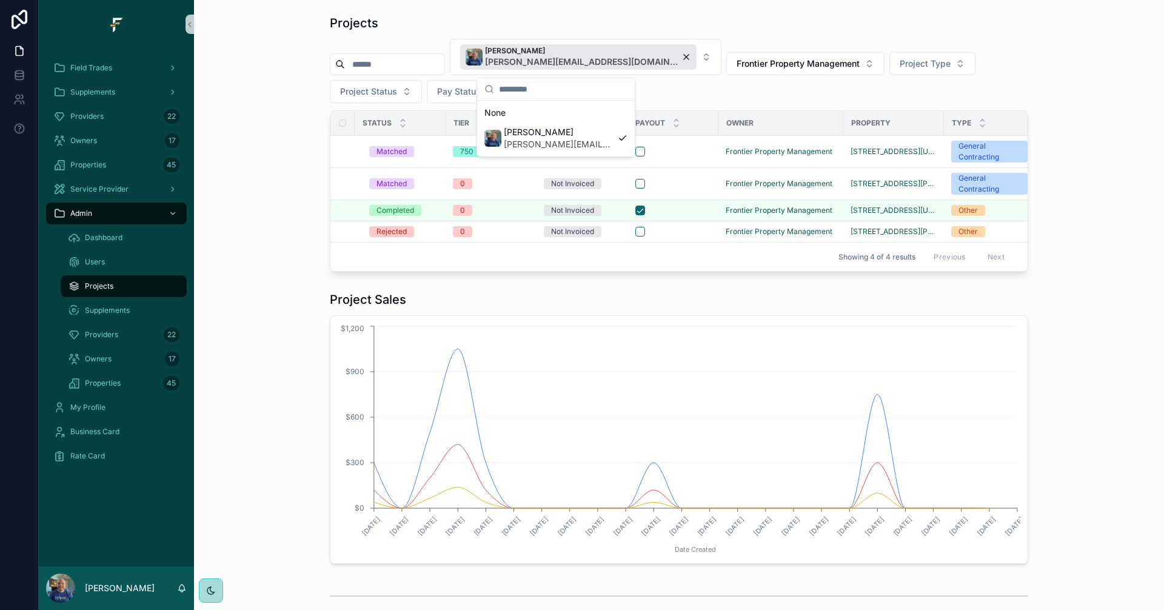
click at [286, 102] on div "Projects [PERSON_NAME] [PERSON_NAME][EMAIL_ADDRESS][DOMAIN_NAME] Frontier Prope…" at bounding box center [679, 143] width 950 height 267
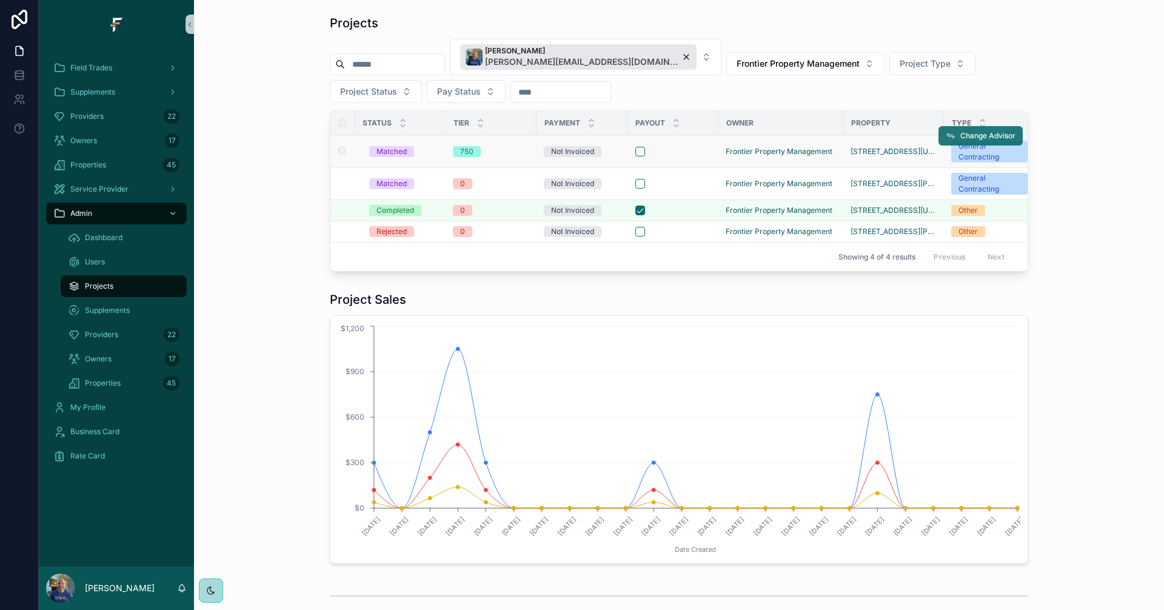
click at [976, 137] on span "Change Advisor" at bounding box center [987, 136] width 55 height 10
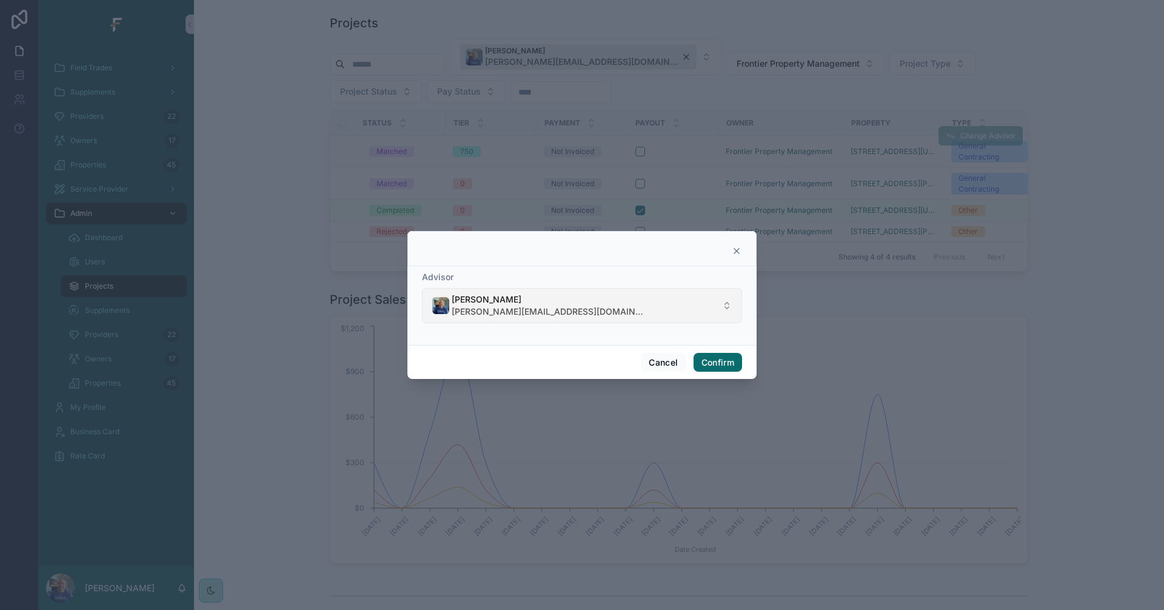
click at [616, 304] on button "[PERSON_NAME] [PERSON_NAME][EMAIL_ADDRESS][DOMAIN_NAME]" at bounding box center [582, 305] width 320 height 35
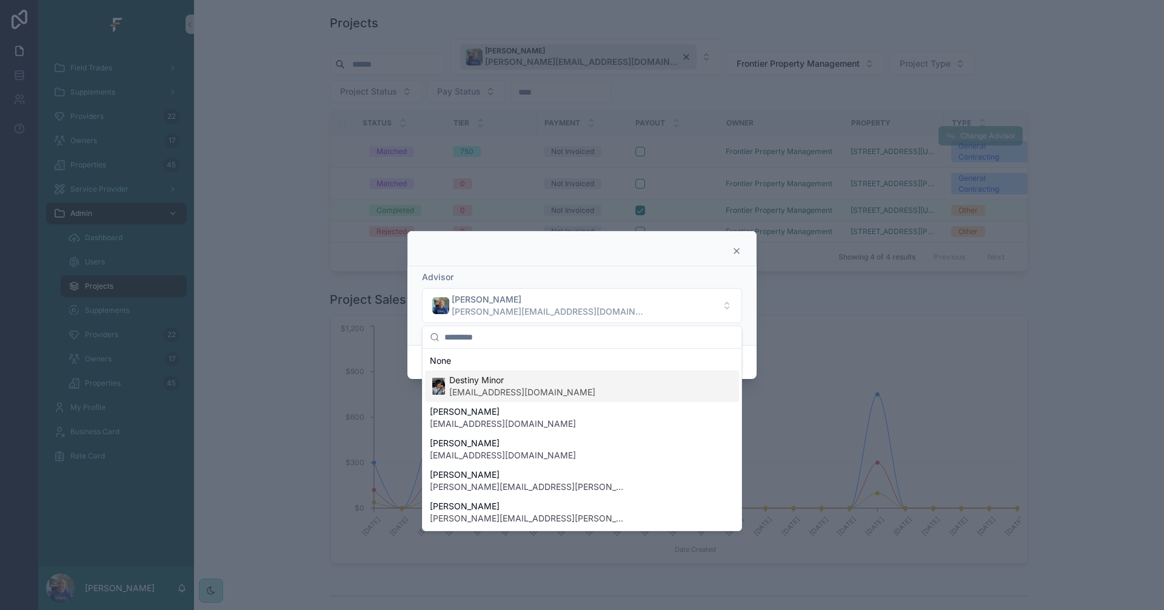
click at [518, 387] on span "[EMAIL_ADDRESS][DOMAIN_NAME]" at bounding box center [522, 392] width 146 height 12
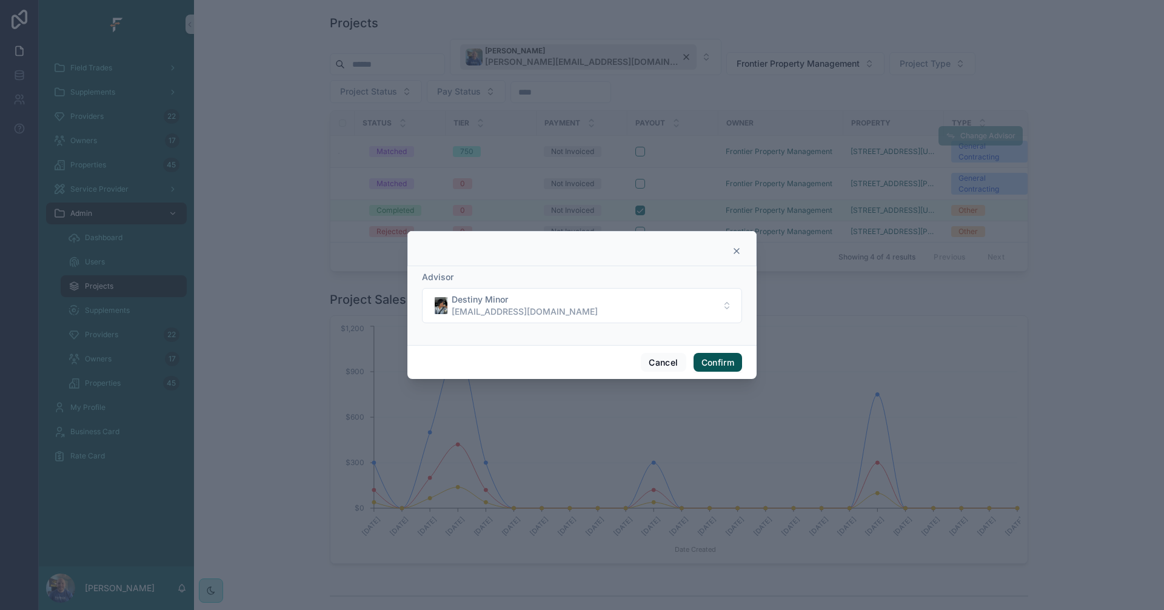
click at [718, 364] on button "Confirm" at bounding box center [717, 362] width 48 height 19
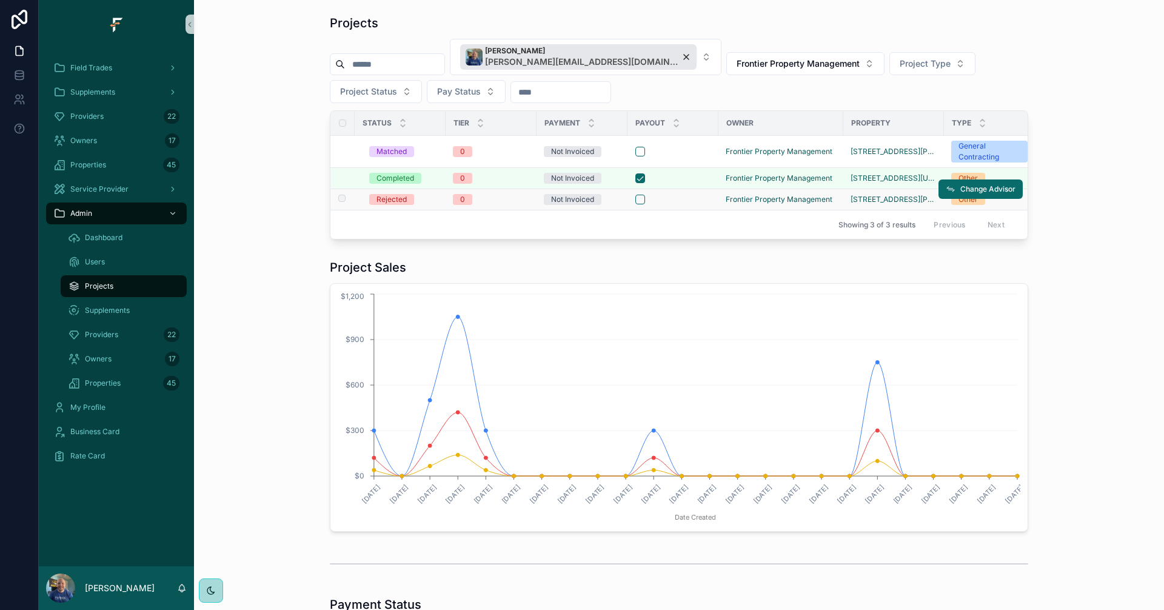
click at [689, 201] on div "scrollable content" at bounding box center [672, 200] width 75 height 10
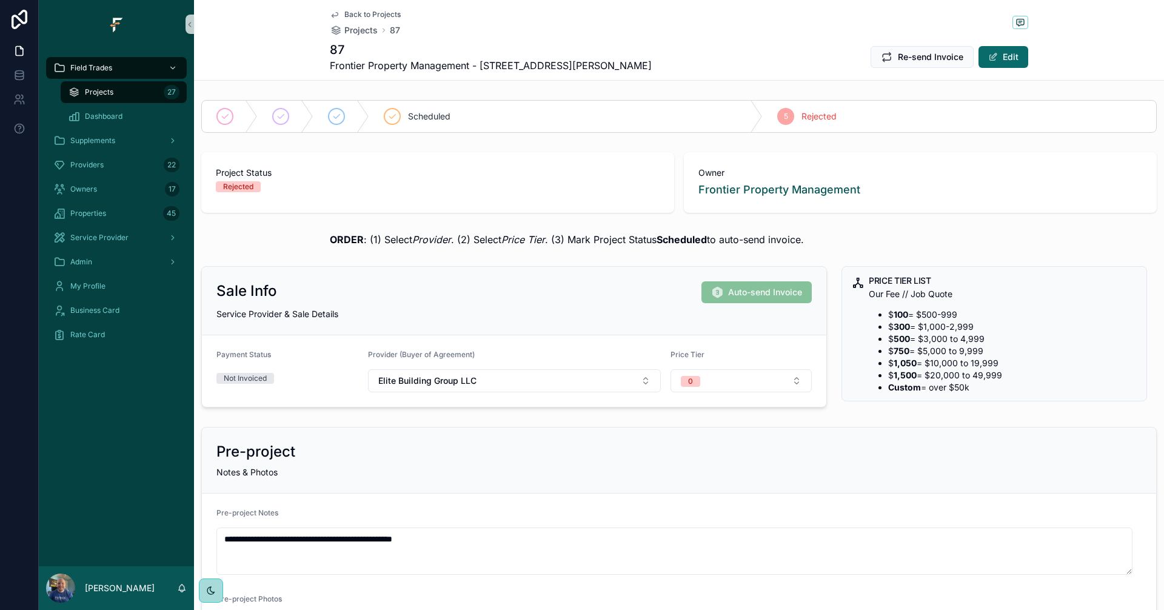
click at [107, 89] on span "Projects" at bounding box center [99, 92] width 28 height 10
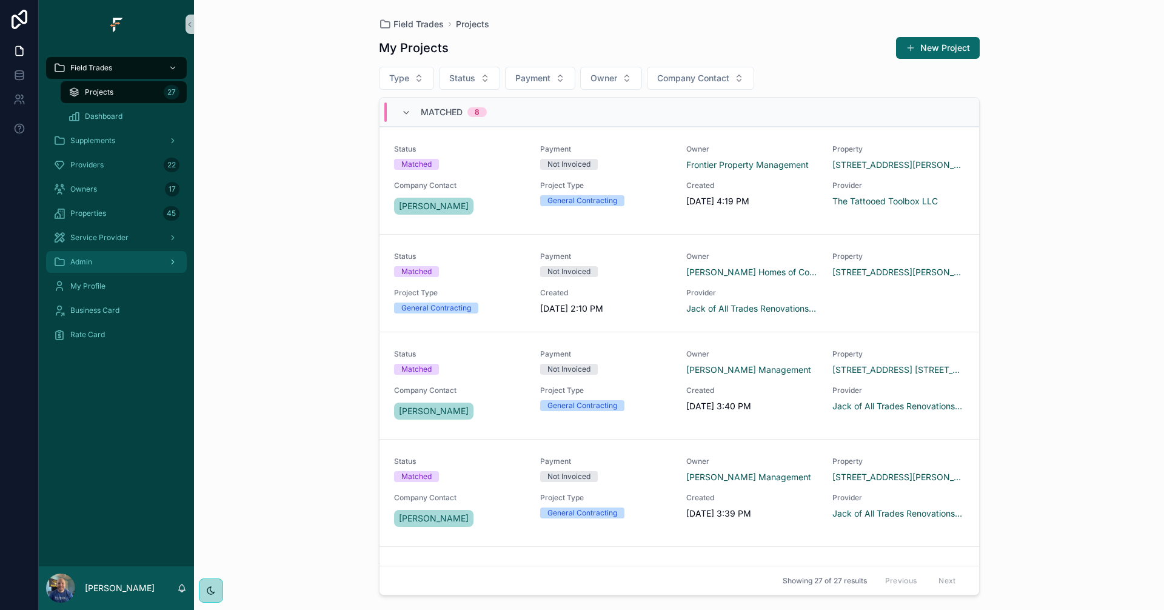
click at [120, 265] on div "Admin" at bounding box center [116, 261] width 126 height 19
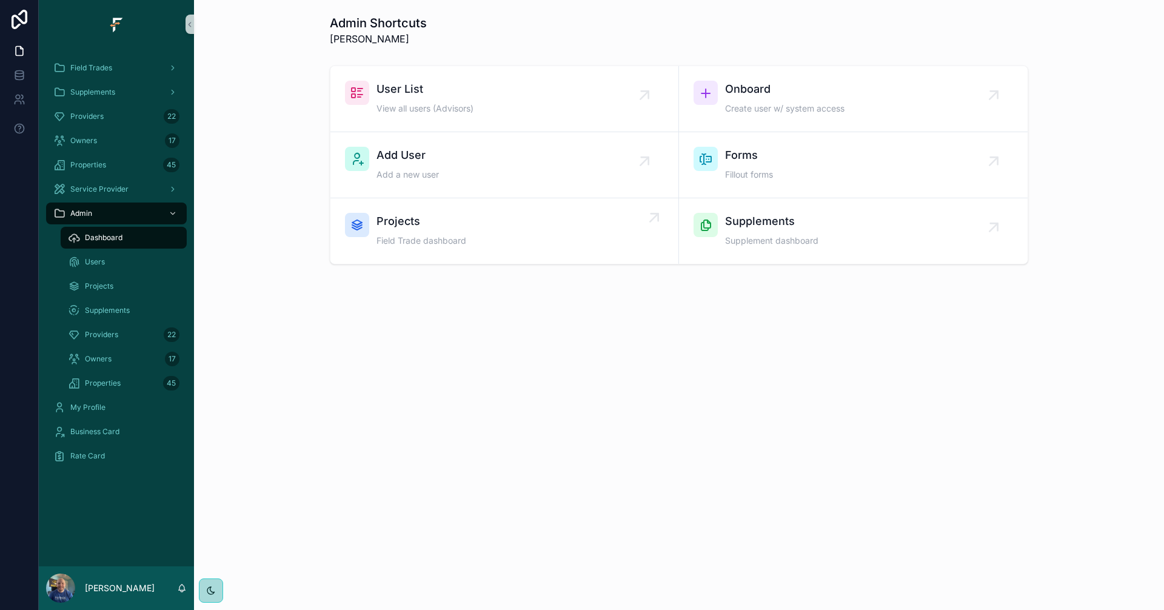
click at [525, 245] on div "Projects Field Trade dashboard" at bounding box center [504, 231] width 319 height 36
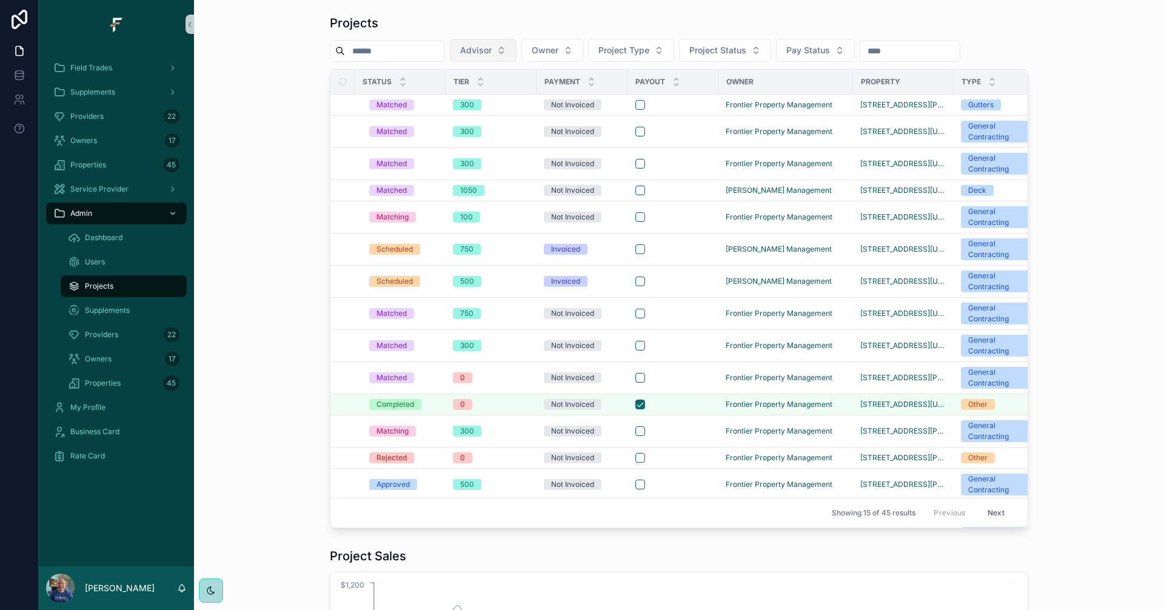
click at [516, 49] on button "Advisor" at bounding box center [483, 50] width 67 height 23
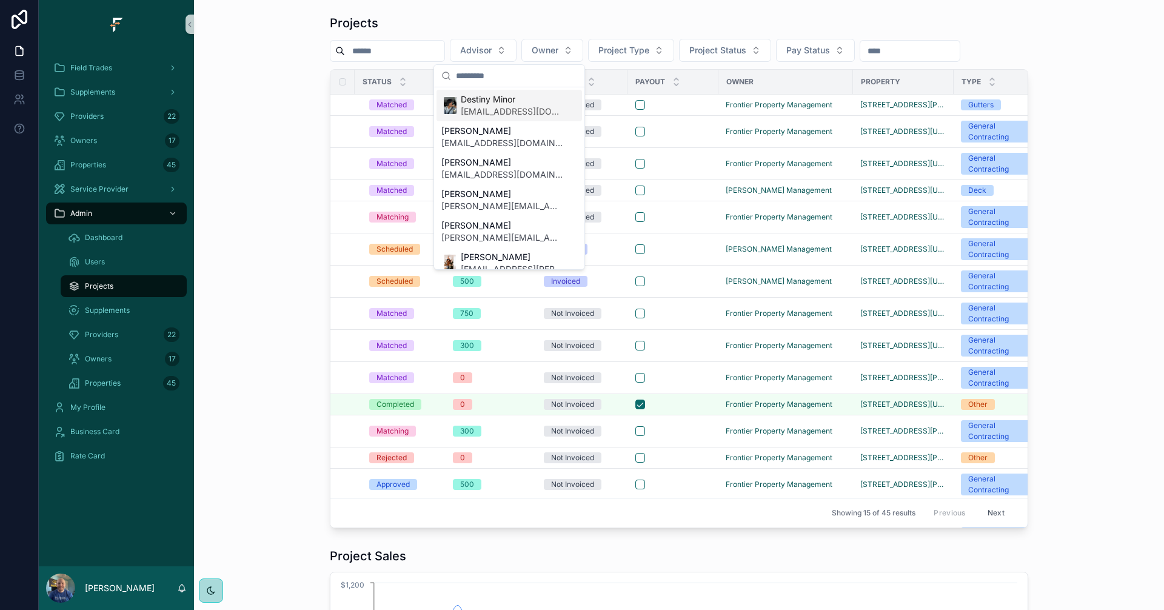
click at [510, 101] on span "Destiny Minor" at bounding box center [512, 99] width 102 height 12
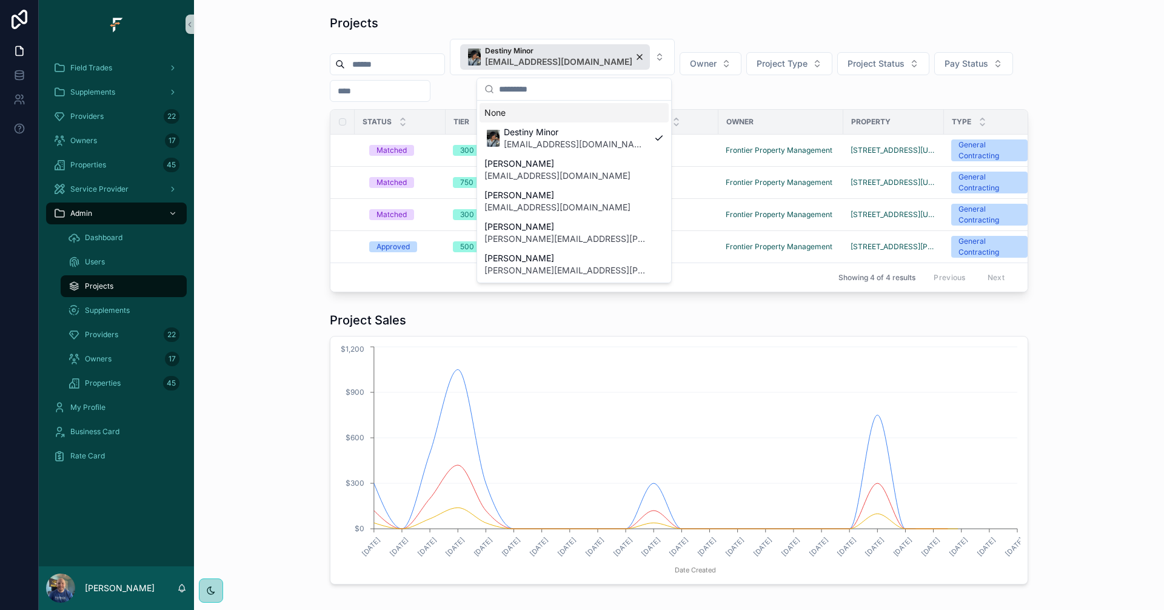
click at [233, 105] on div "Projects Destiny Minor [EMAIL_ADDRESS][DOMAIN_NAME] Owner Project Type Project …" at bounding box center [679, 153] width 950 height 287
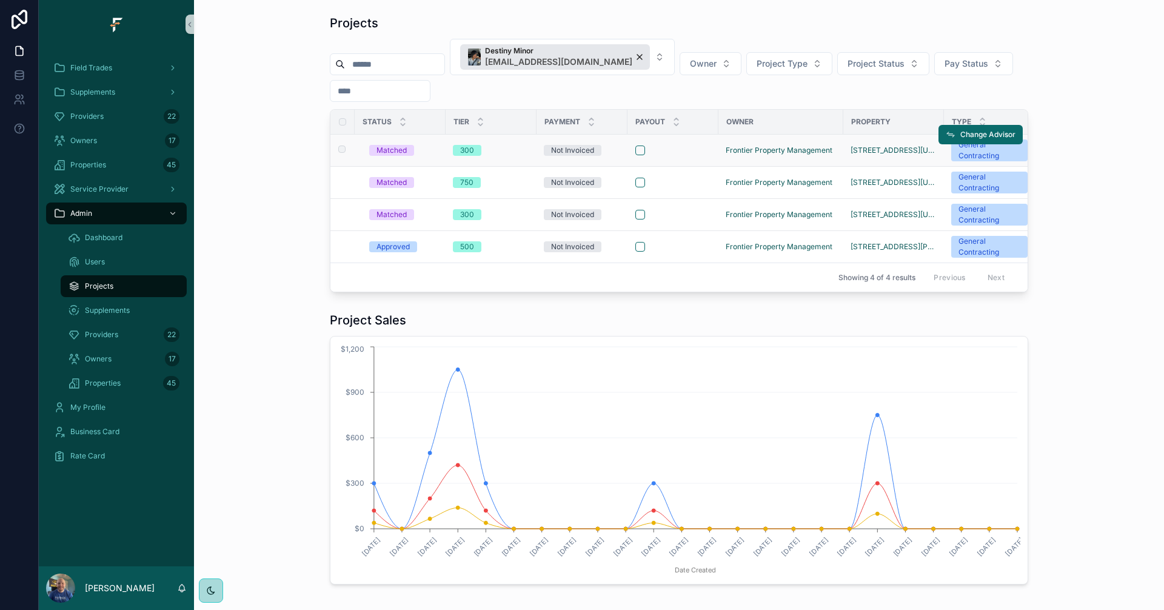
click at [505, 155] on div "300" at bounding box center [491, 150] width 76 height 11
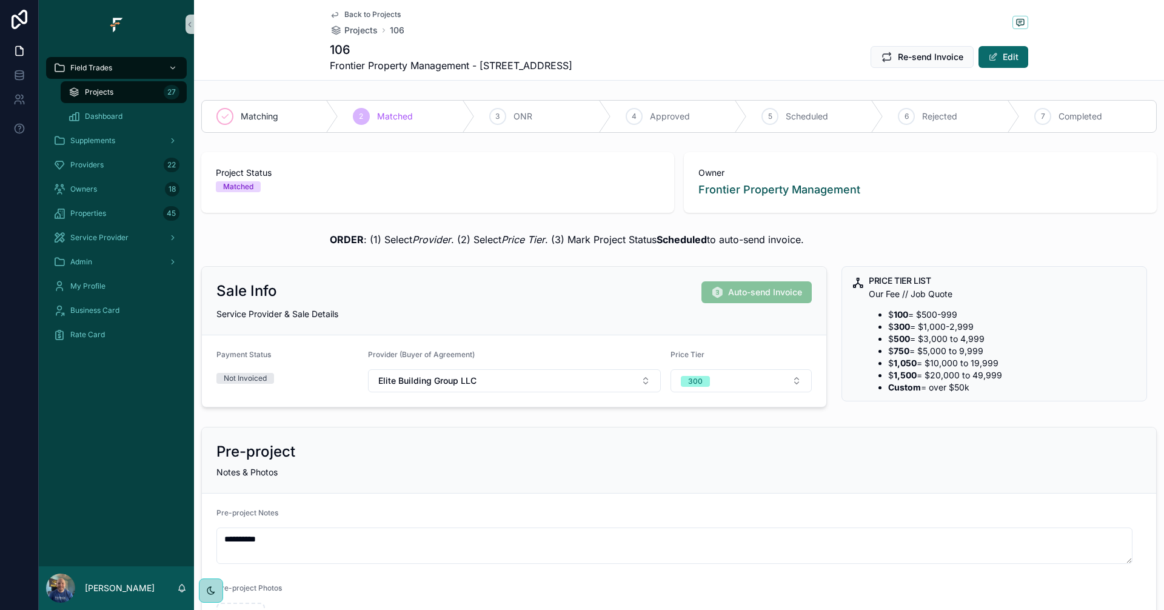
click at [379, 13] on span "Back to Projects" at bounding box center [372, 15] width 56 height 10
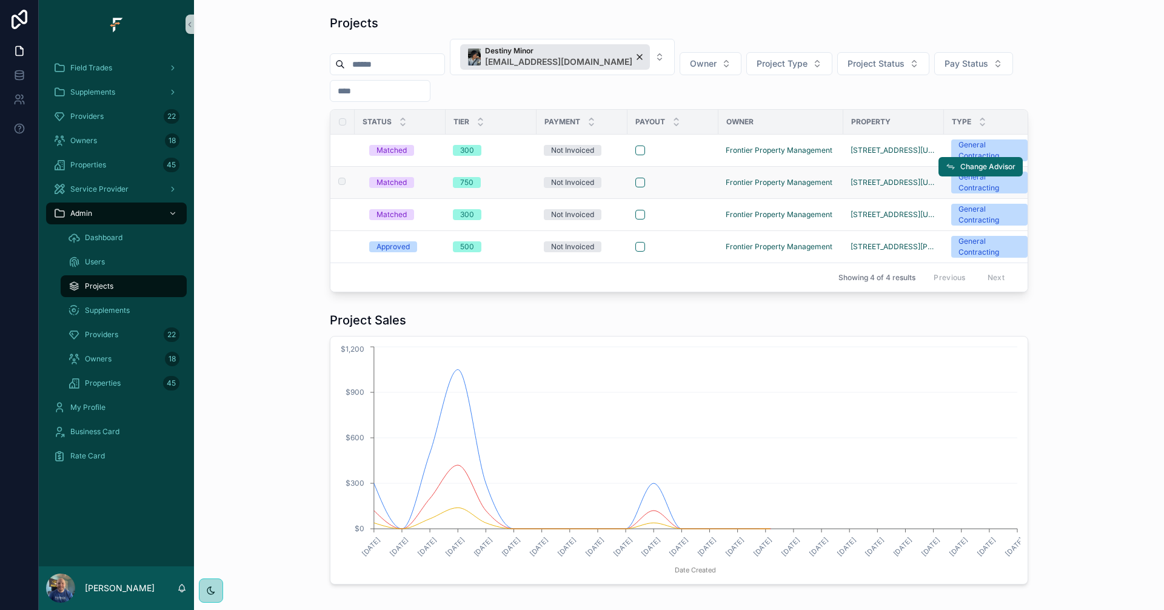
click at [506, 187] on div "750" at bounding box center [491, 182] width 76 height 11
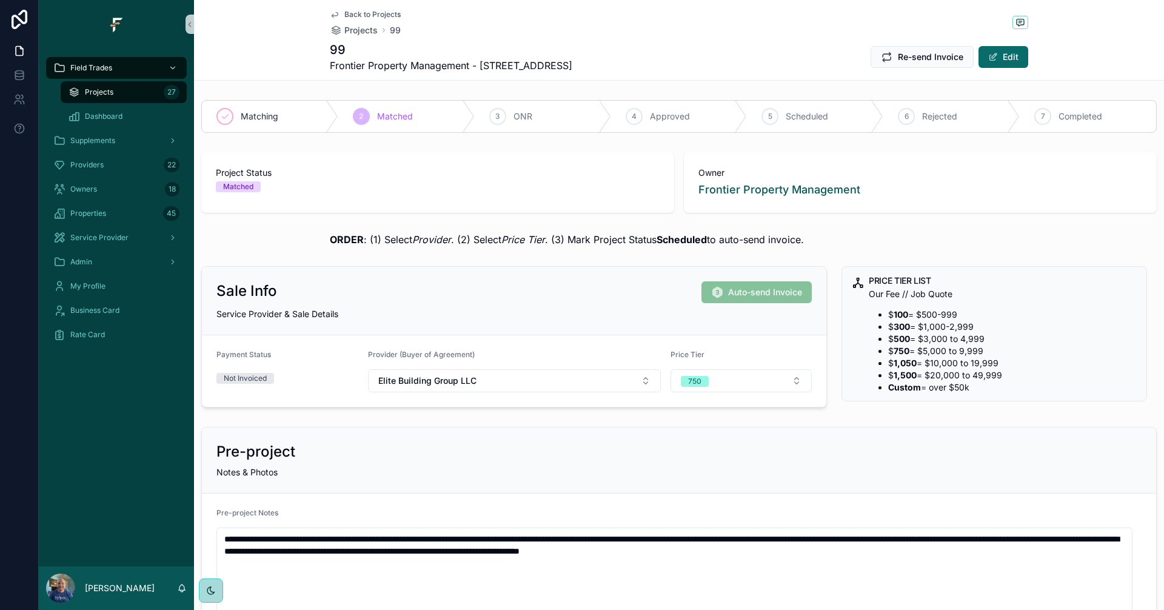
click at [373, 18] on span "Back to Projects" at bounding box center [372, 15] width 56 height 10
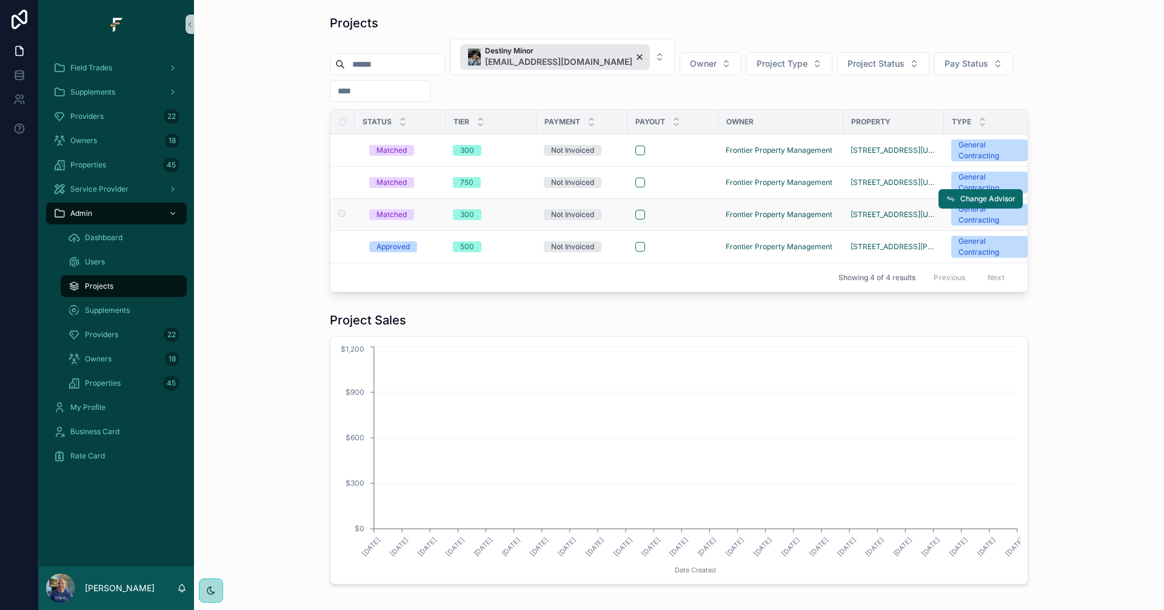
click at [507, 222] on td "300" at bounding box center [490, 215] width 91 height 32
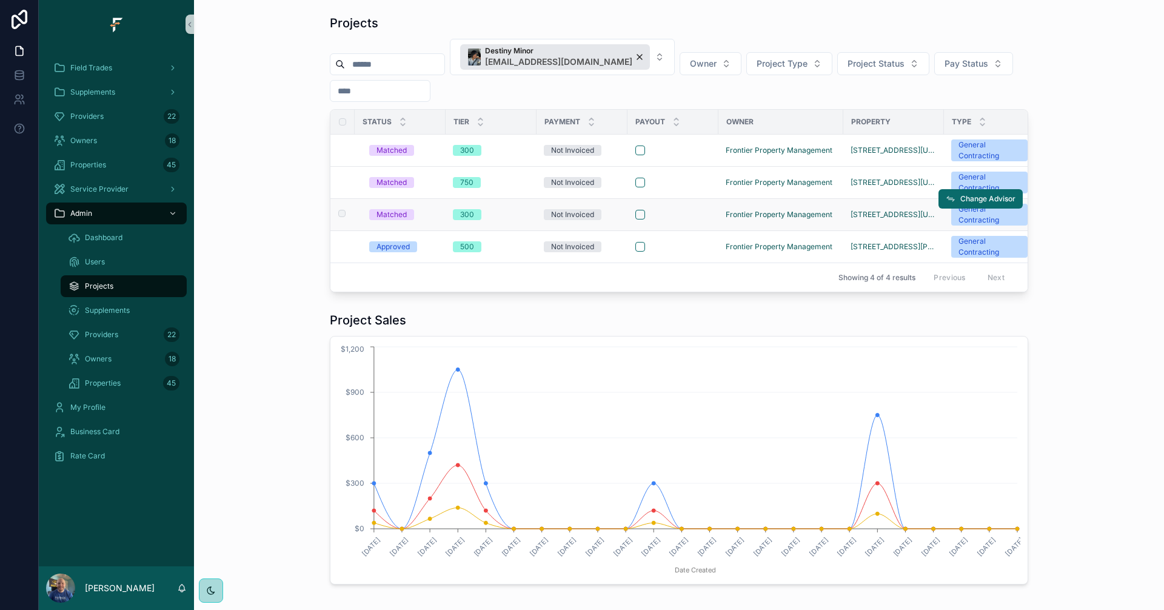
click at [507, 217] on div "300" at bounding box center [491, 214] width 76 height 11
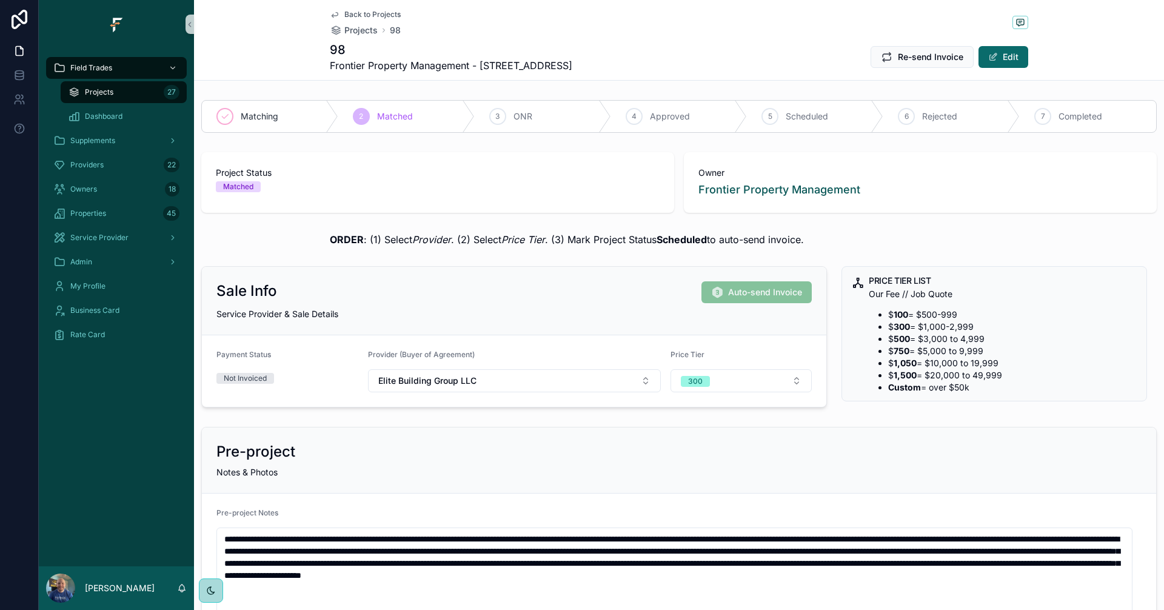
click at [349, 13] on span "Back to Projects" at bounding box center [372, 15] width 56 height 10
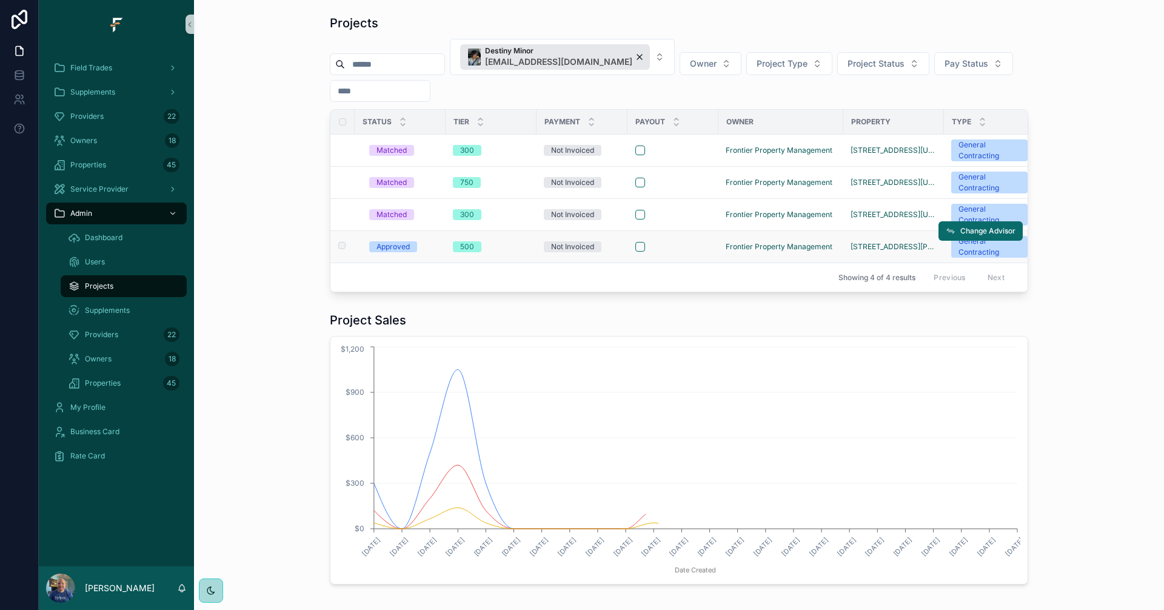
click at [516, 250] on div "500" at bounding box center [491, 246] width 76 height 11
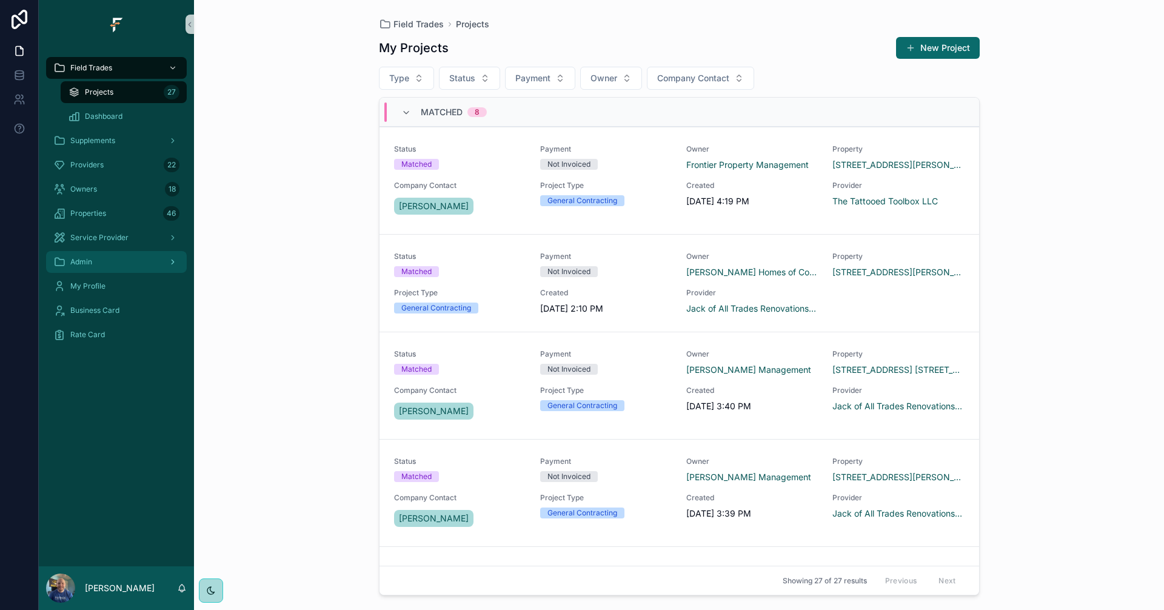
click at [122, 258] on div "Admin" at bounding box center [116, 261] width 126 height 19
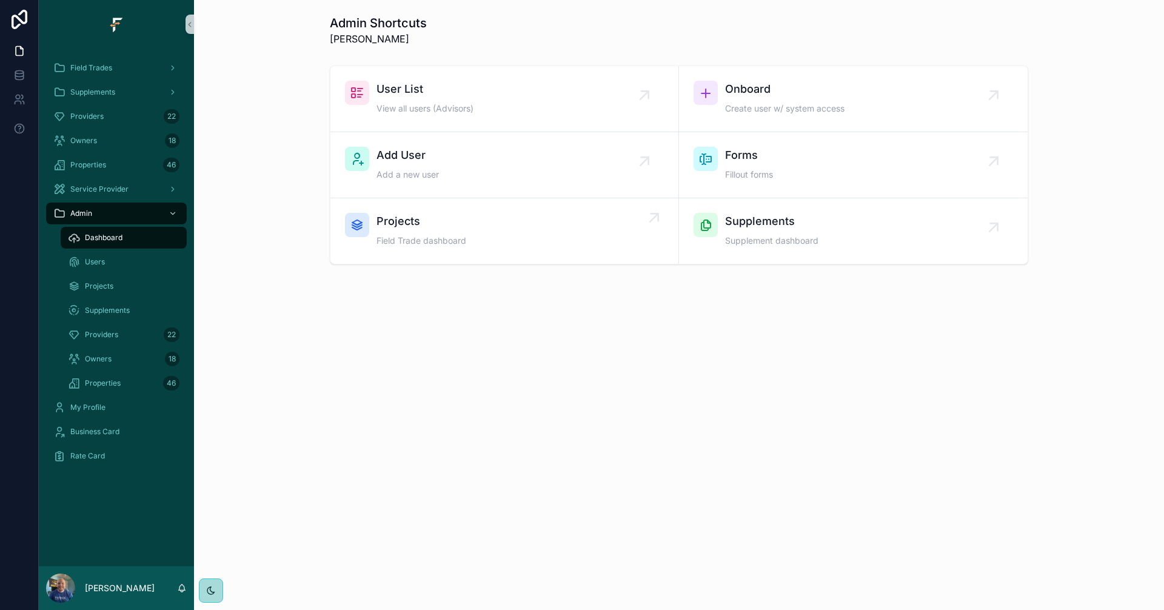
click at [479, 233] on div "Projects Field Trade dashboard" at bounding box center [504, 231] width 319 height 36
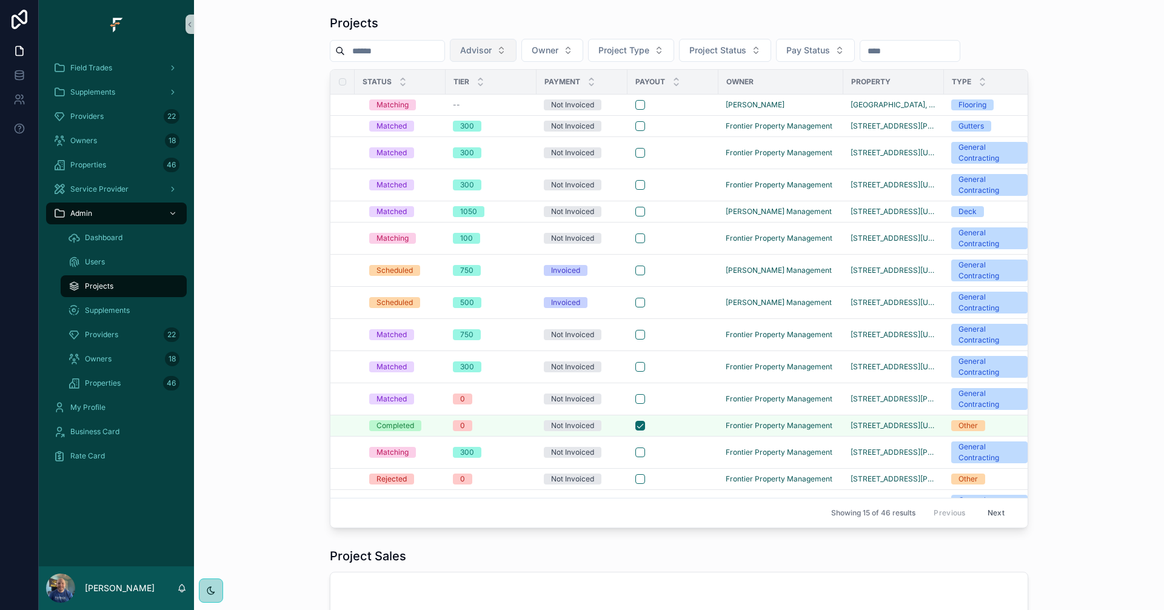
click at [516, 50] on button "Advisor" at bounding box center [483, 50] width 67 height 23
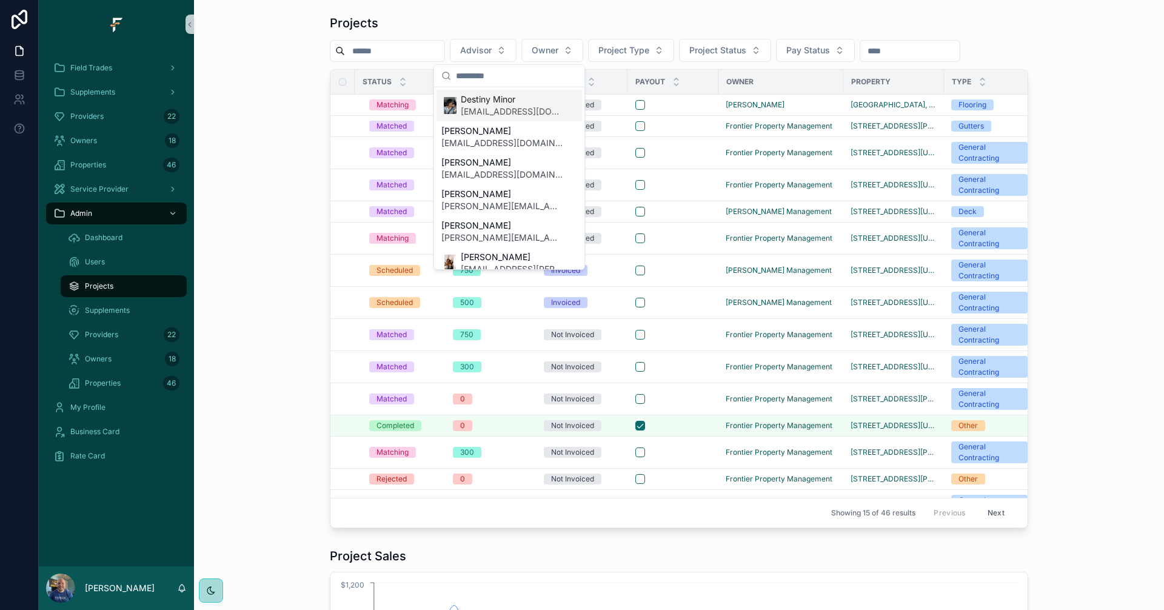
click at [506, 105] on span "[EMAIL_ADDRESS][DOMAIN_NAME]" at bounding box center [512, 111] width 102 height 12
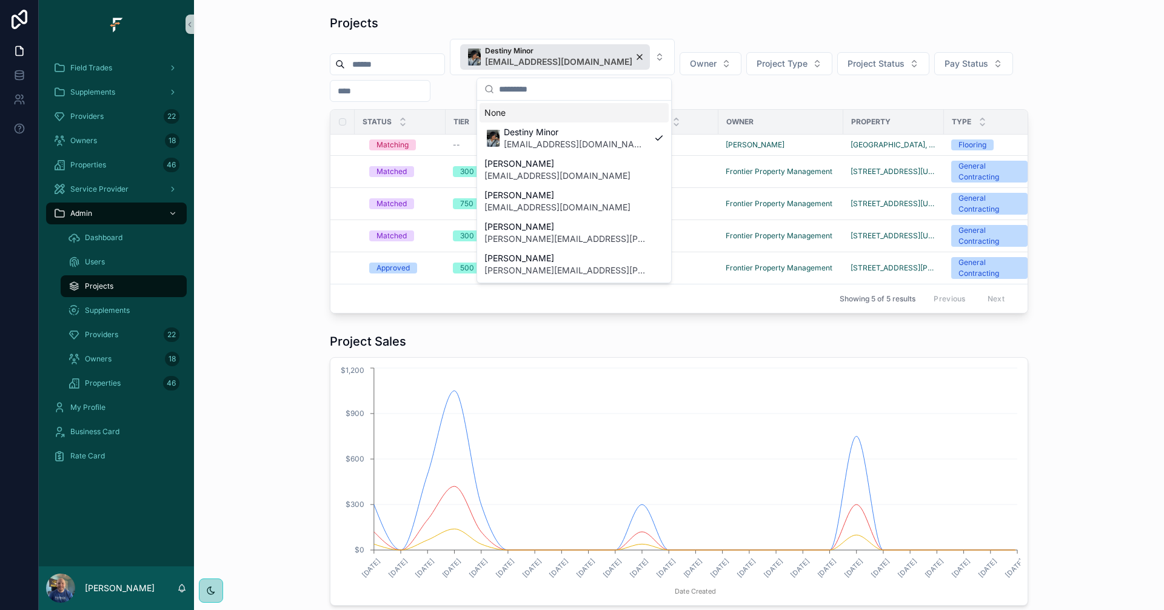
click at [265, 110] on div "Projects Destiny Minor destiny.minor@fultrade.com Owner Project Type Project St…" at bounding box center [679, 164] width 950 height 308
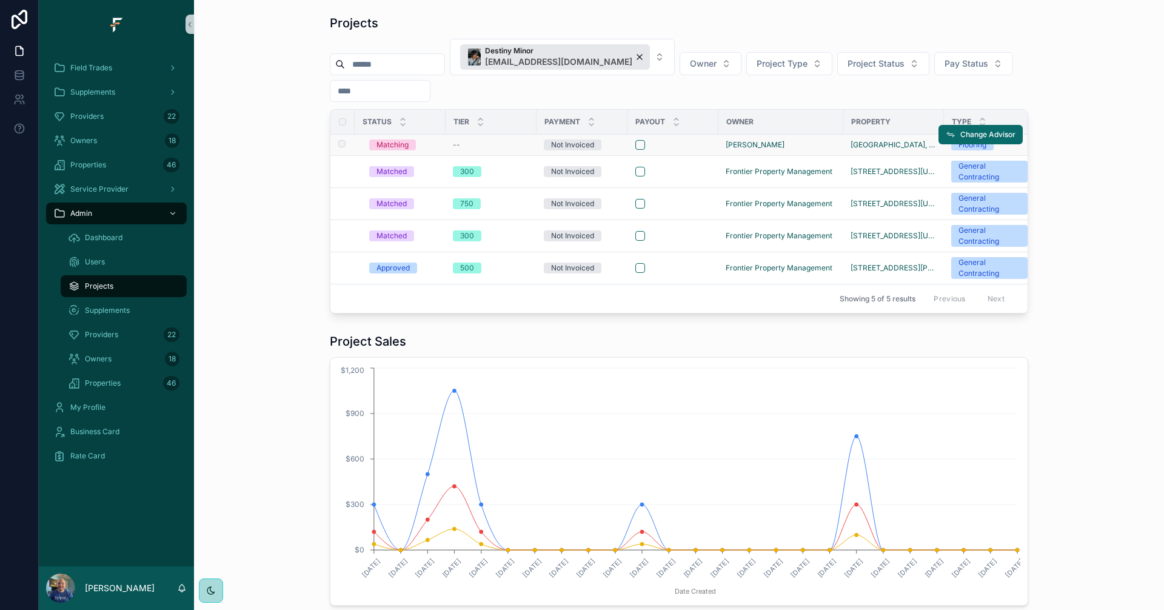
click at [485, 145] on div "--" at bounding box center [491, 145] width 76 height 10
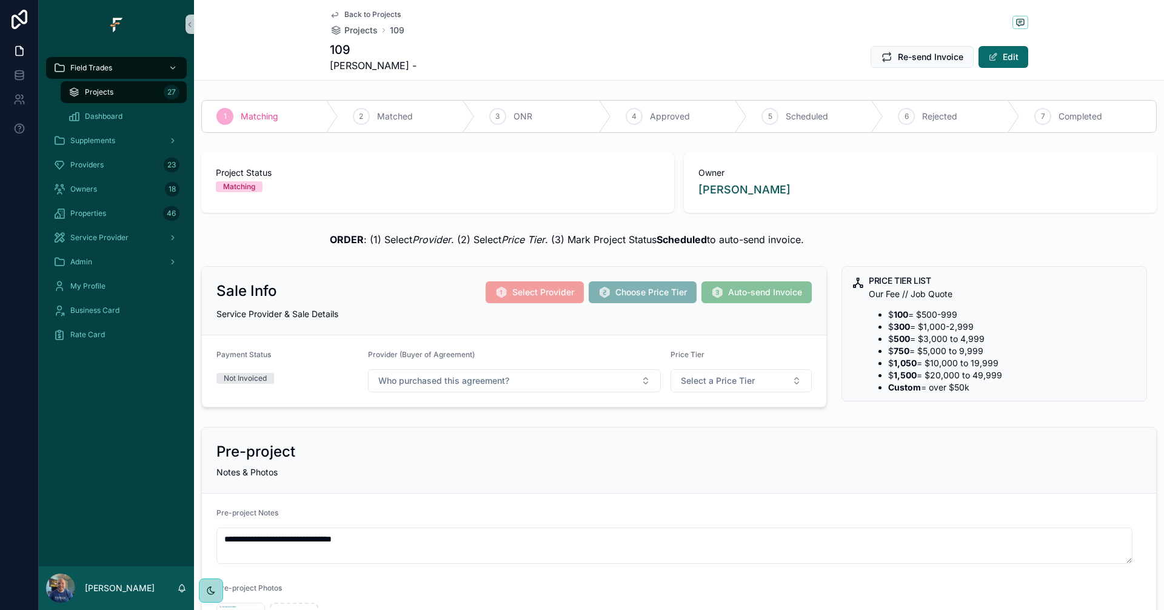
click at [344, 13] on span "Back to Projects" at bounding box center [372, 15] width 56 height 10
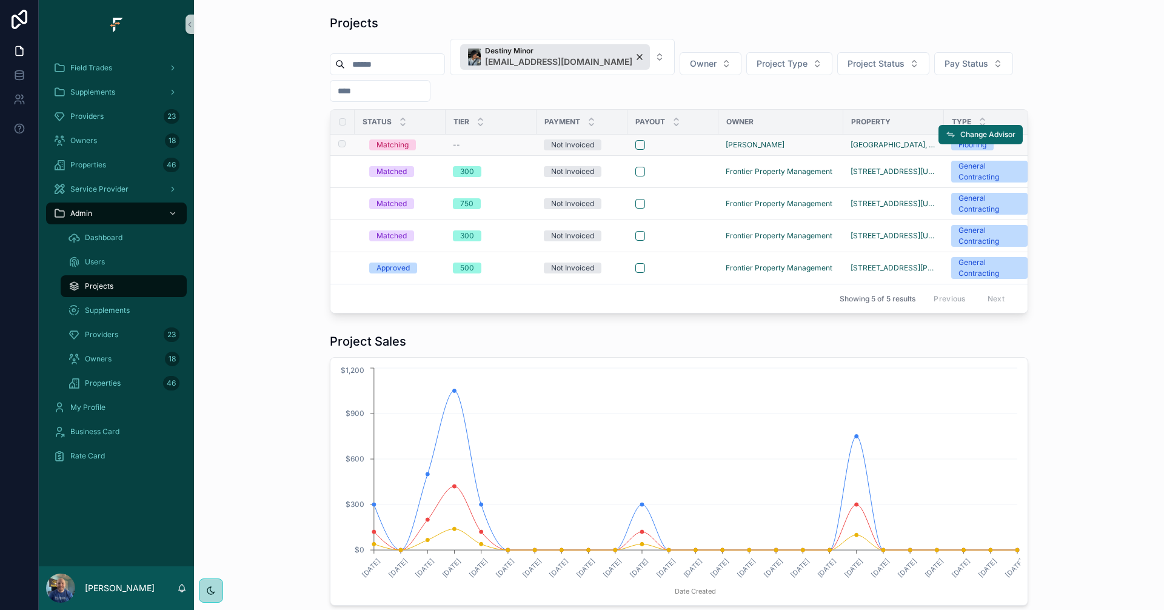
click at [509, 147] on div "--" at bounding box center [491, 145] width 76 height 10
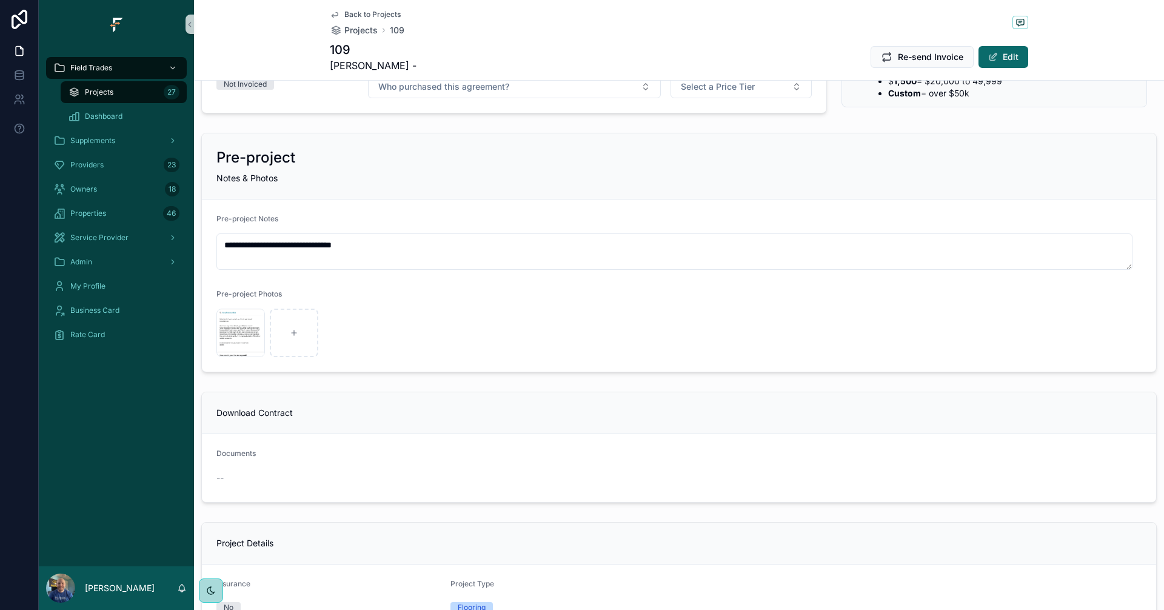
scroll to position [303, 0]
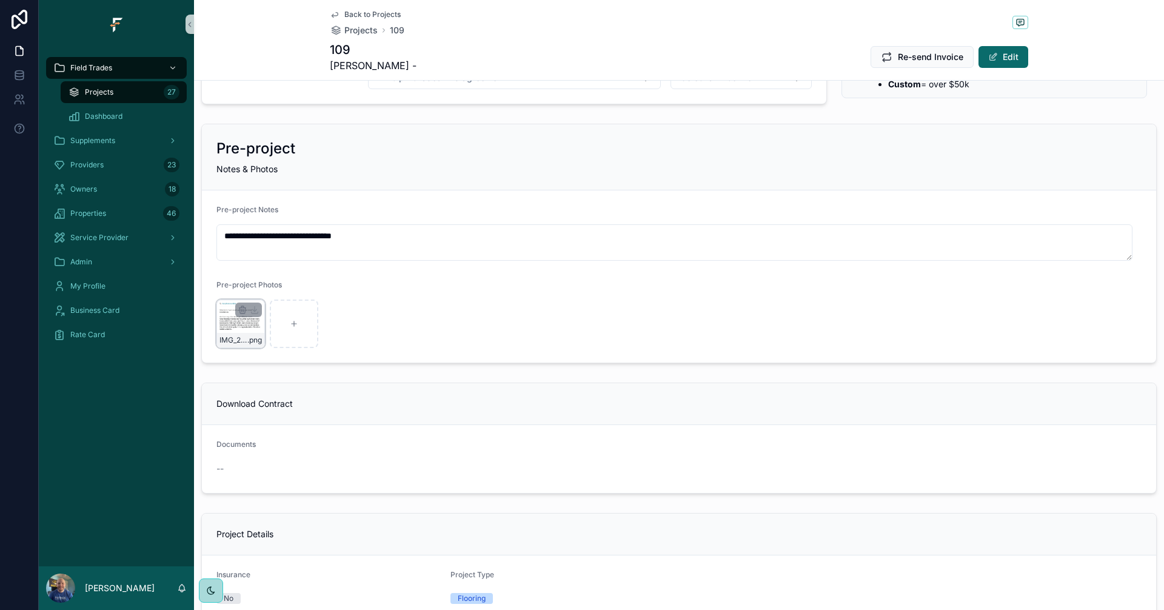
click at [230, 330] on div "IMG_20250908_115225 .png" at bounding box center [240, 323] width 48 height 48
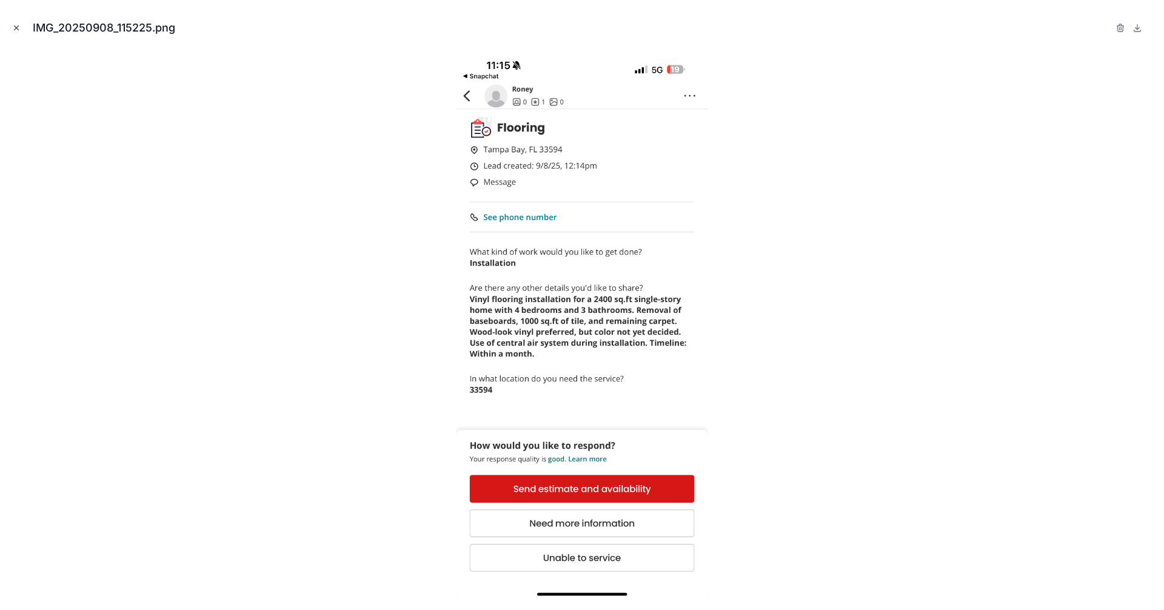
click at [16, 30] on icon "Close modal" at bounding box center [16, 28] width 8 height 8
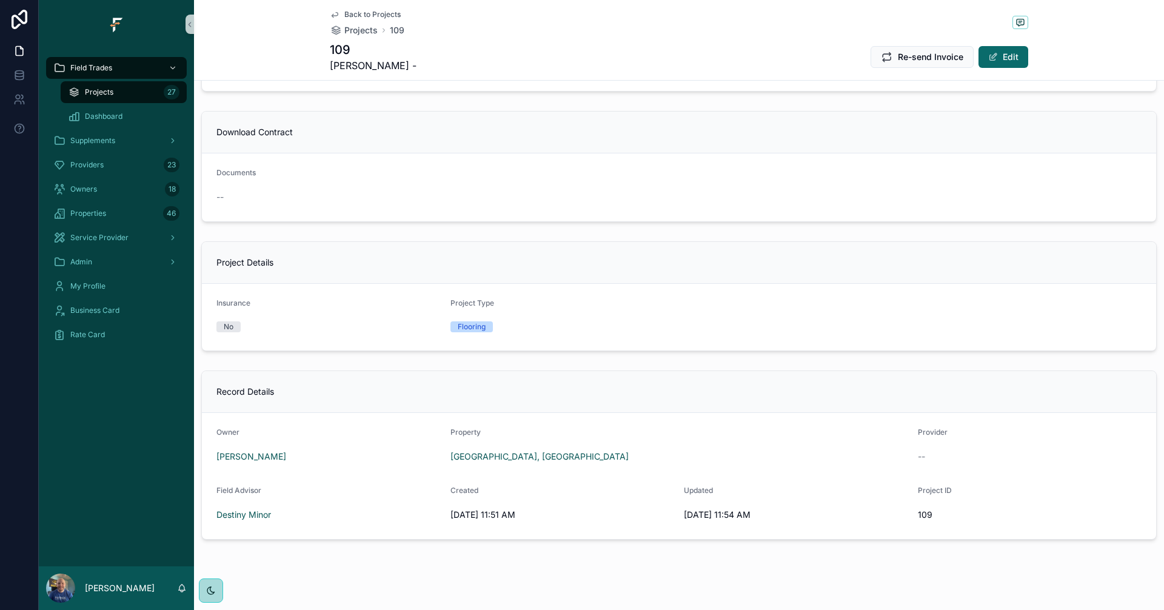
scroll to position [587, 0]
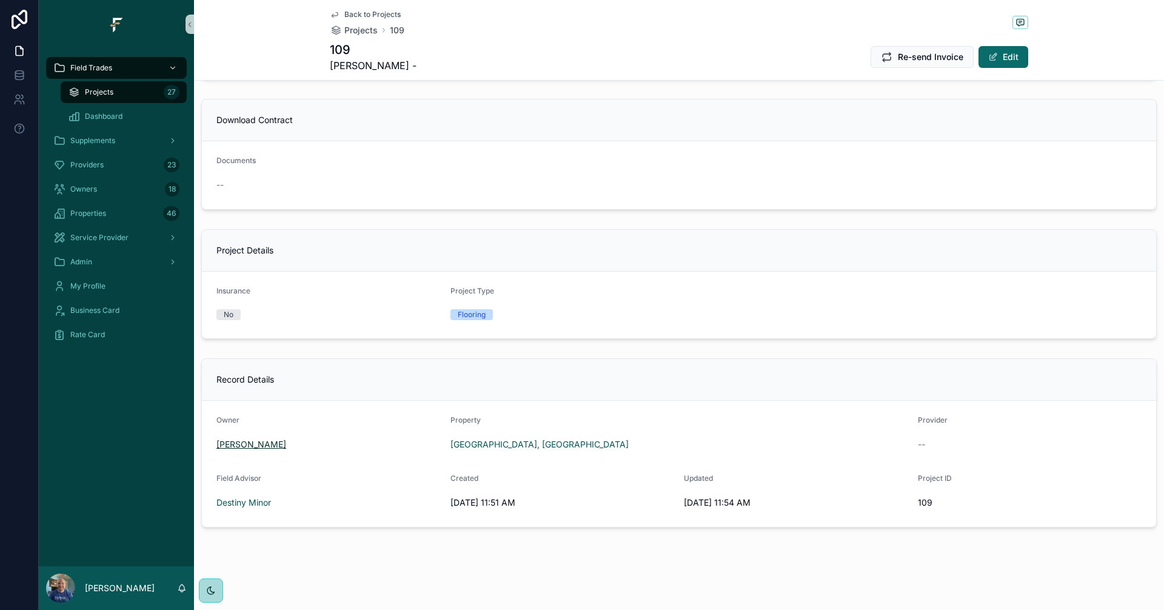
click at [230, 447] on span "Roney" at bounding box center [251, 444] width 70 height 12
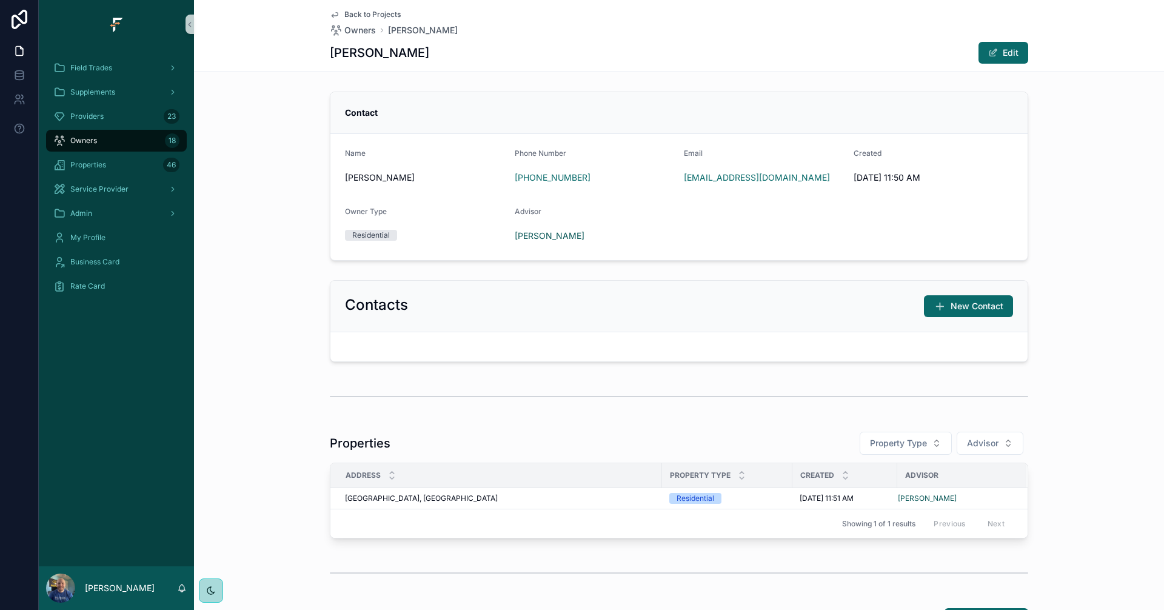
click at [365, 15] on span "Back to Projects" at bounding box center [372, 15] width 56 height 10
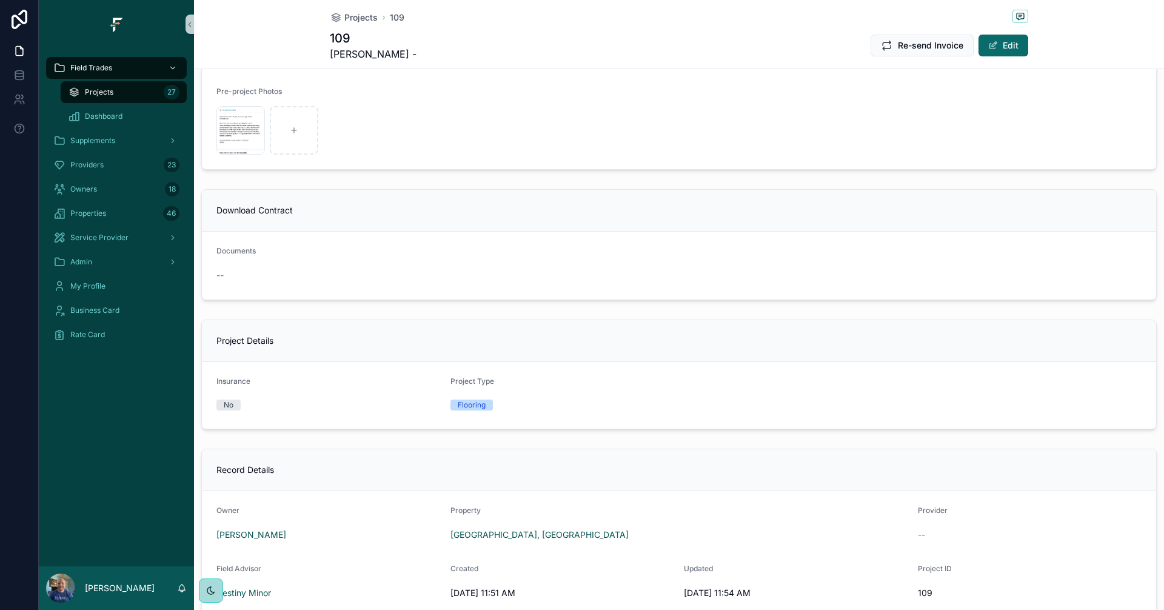
scroll to position [575, 0]
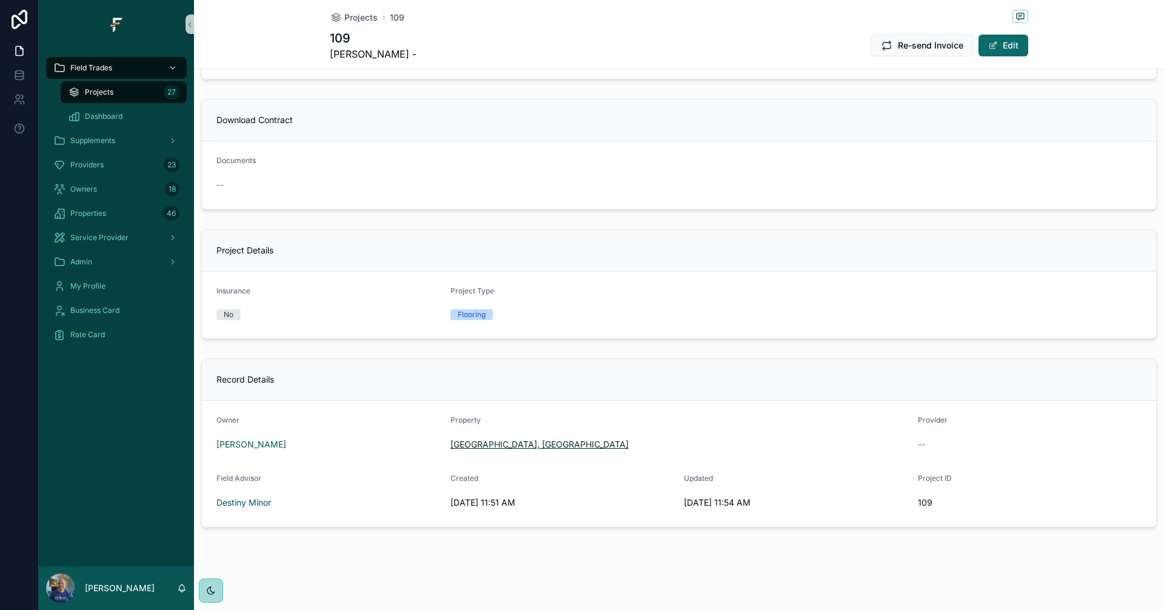
click at [492, 444] on span "Hillsborough County, FL" at bounding box center [539, 444] width 178 height 12
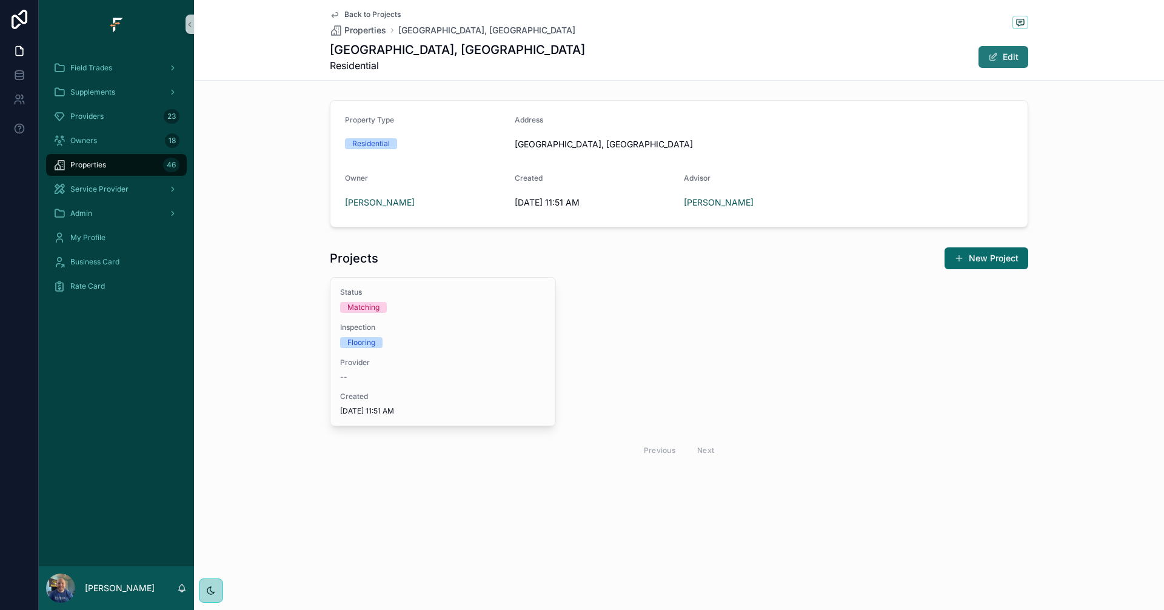
click at [1019, 58] on button "Edit" at bounding box center [1003, 57] width 50 height 22
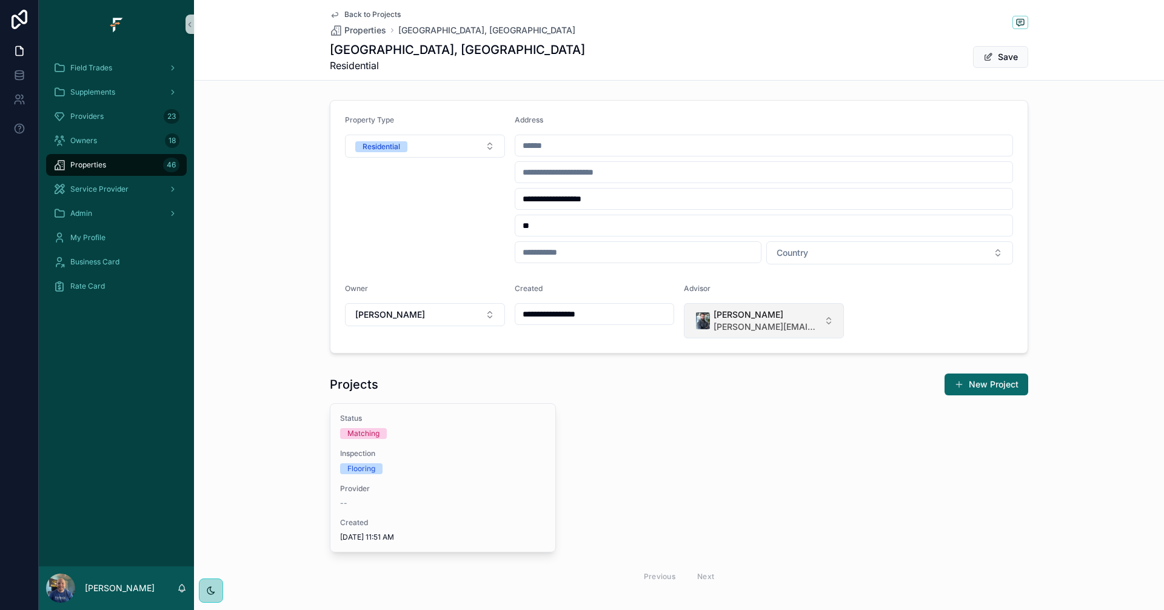
click at [829, 325] on button "Chris Allison chris@fultrade.com" at bounding box center [764, 320] width 160 height 35
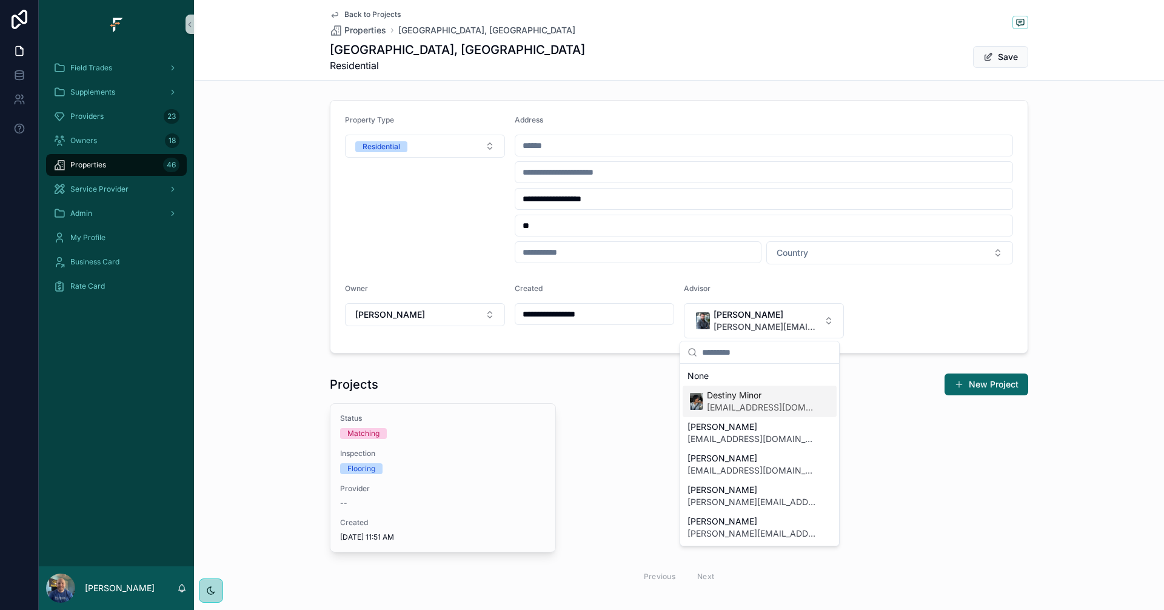
click at [773, 400] on span "Destiny Minor" at bounding box center [762, 395] width 110 height 12
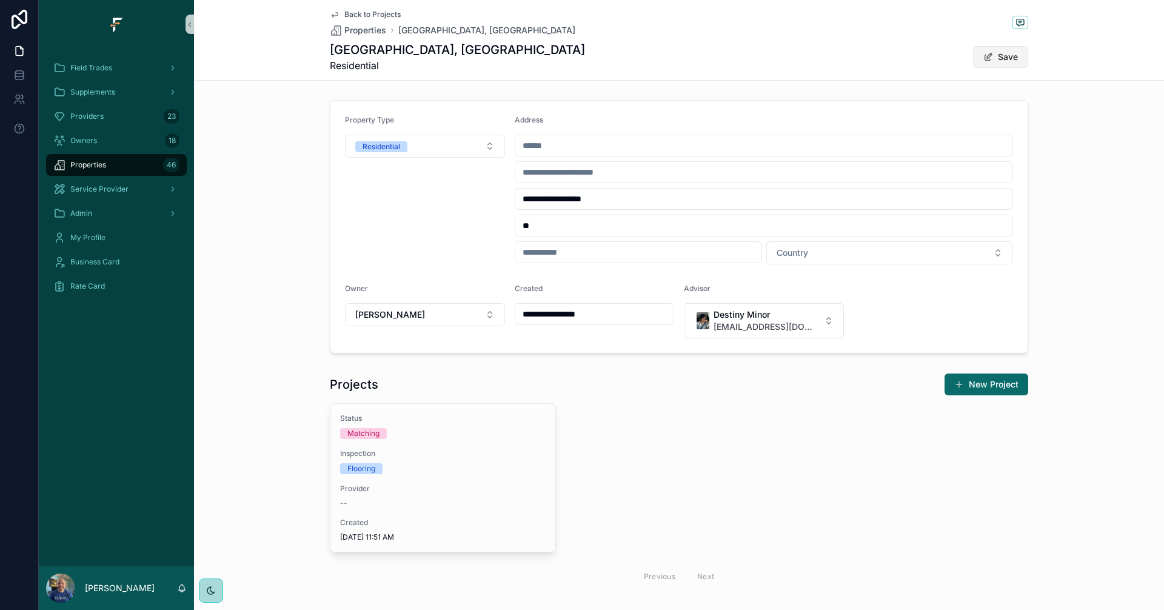
click at [1009, 57] on button "Save" at bounding box center [1000, 57] width 55 height 22
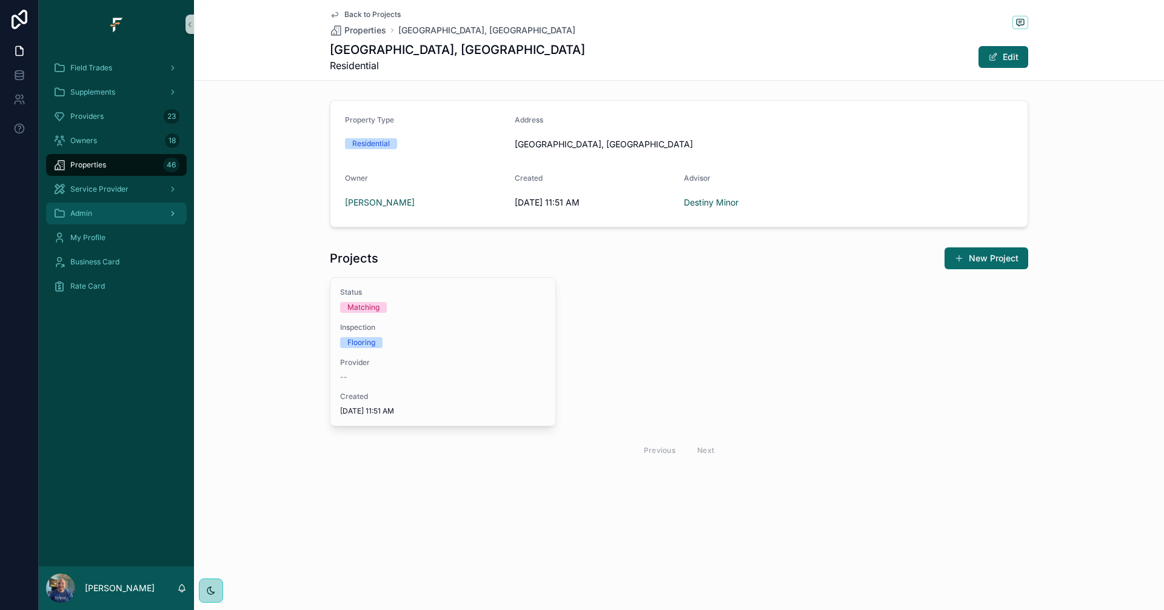
click at [125, 216] on div "Admin" at bounding box center [116, 213] width 126 height 19
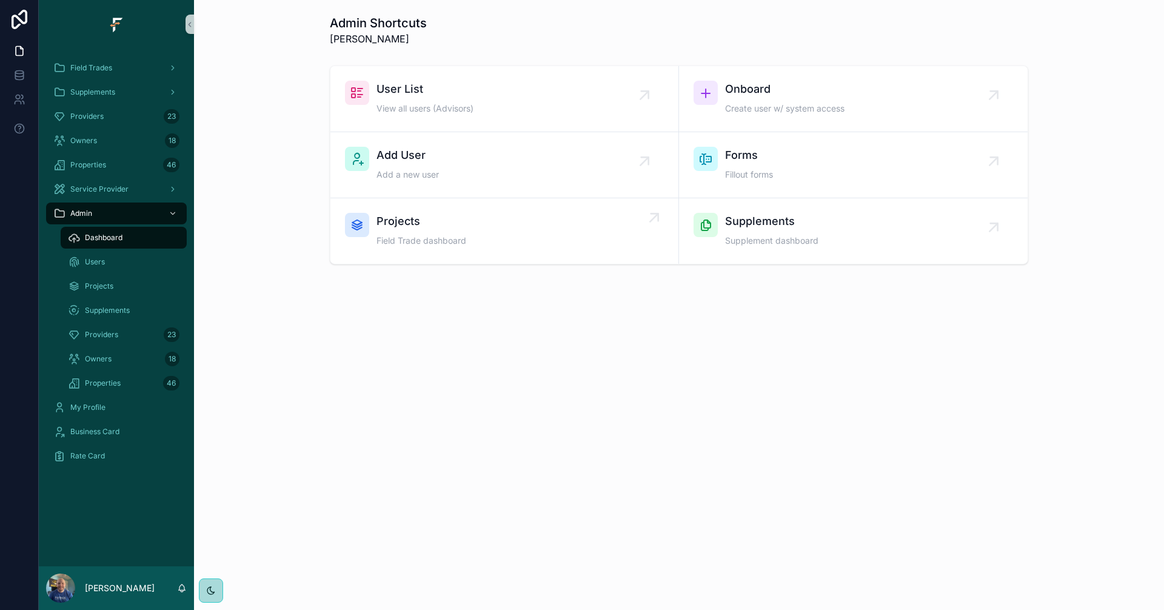
click at [493, 230] on div "Projects Field Trade dashboard" at bounding box center [504, 231] width 319 height 36
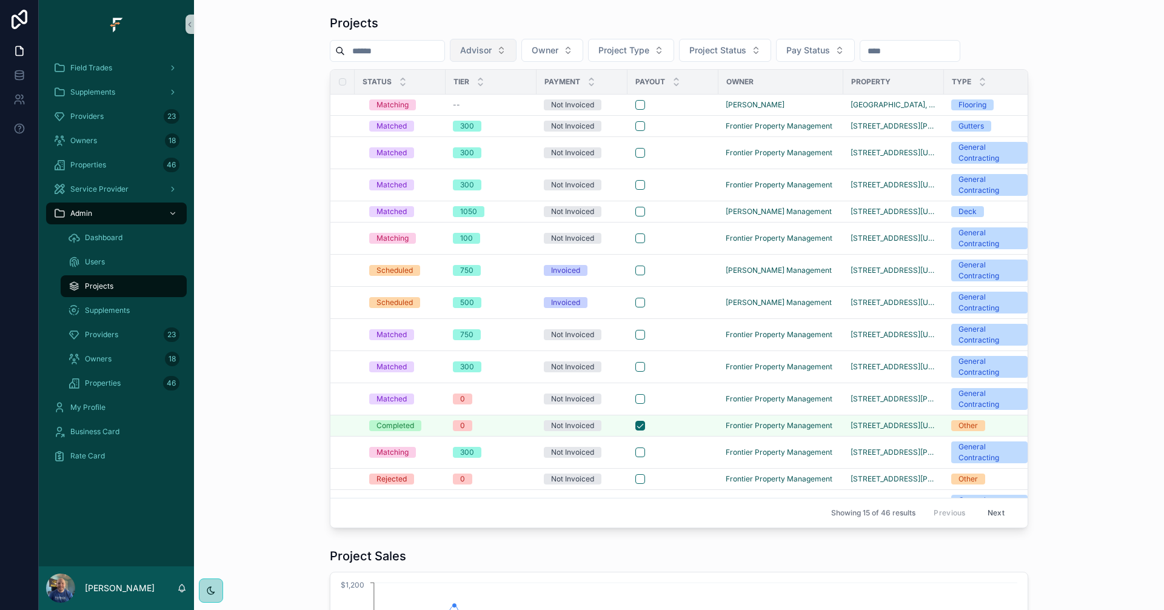
click at [516, 50] on button "Advisor" at bounding box center [483, 50] width 67 height 23
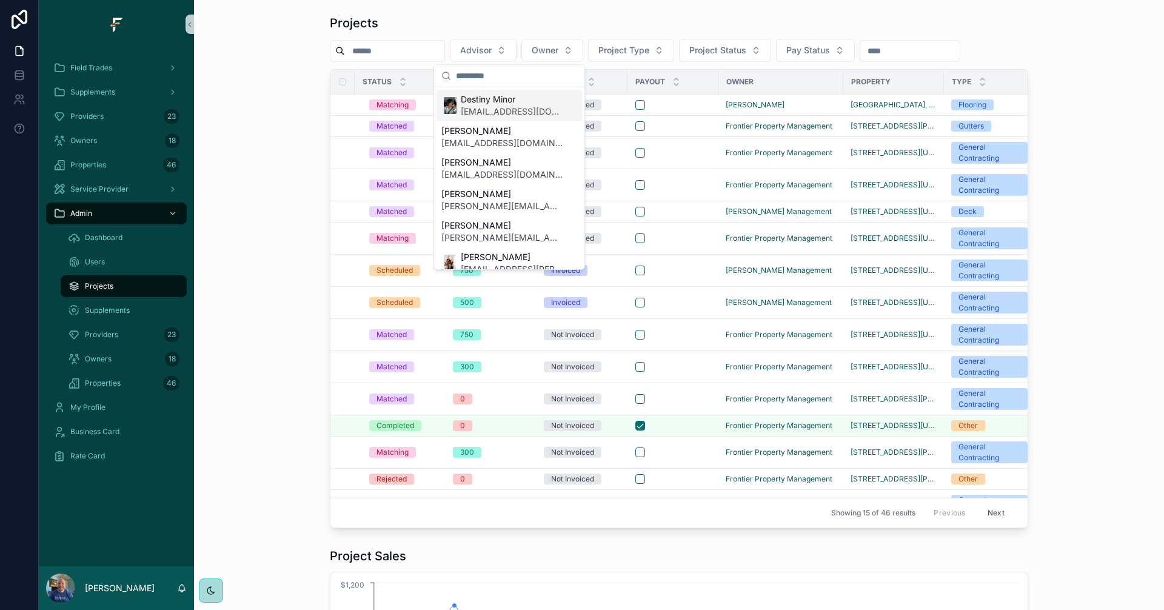
click at [498, 97] on span "Destiny Minor" at bounding box center [512, 99] width 102 height 12
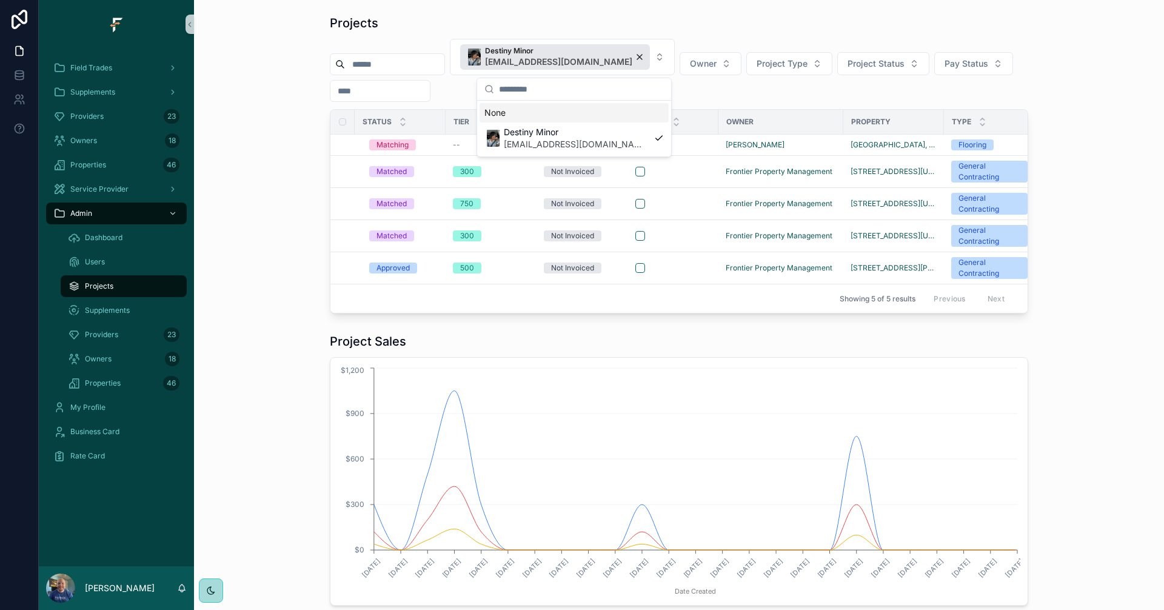
click at [679, 18] on div "Projects" at bounding box center [679, 23] width 698 height 17
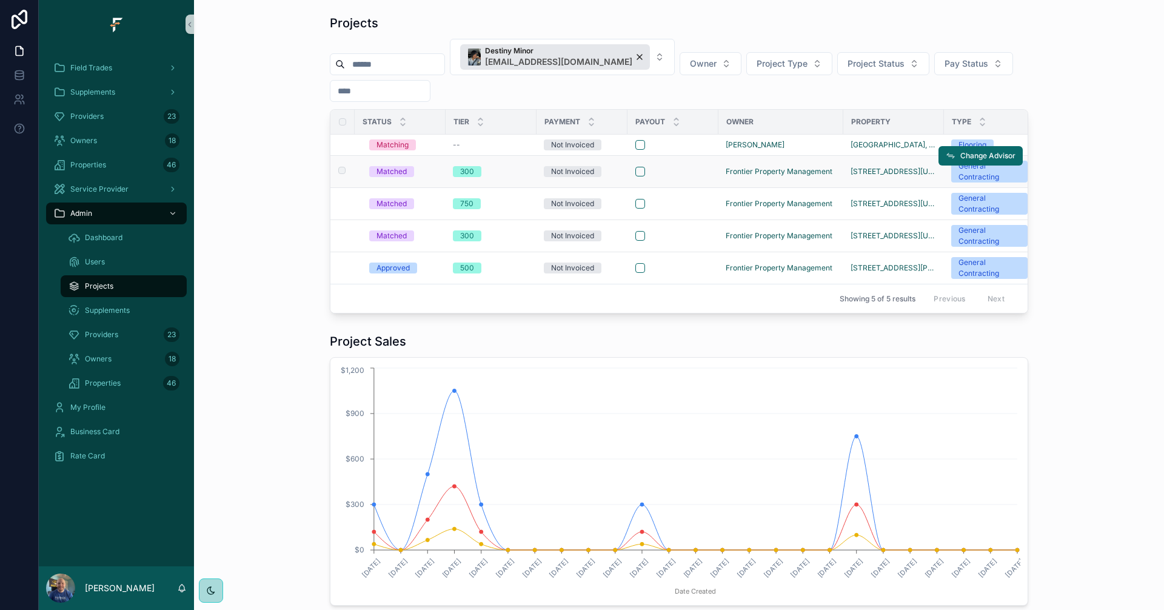
click at [690, 170] on div "scrollable content" at bounding box center [672, 172] width 75 height 10
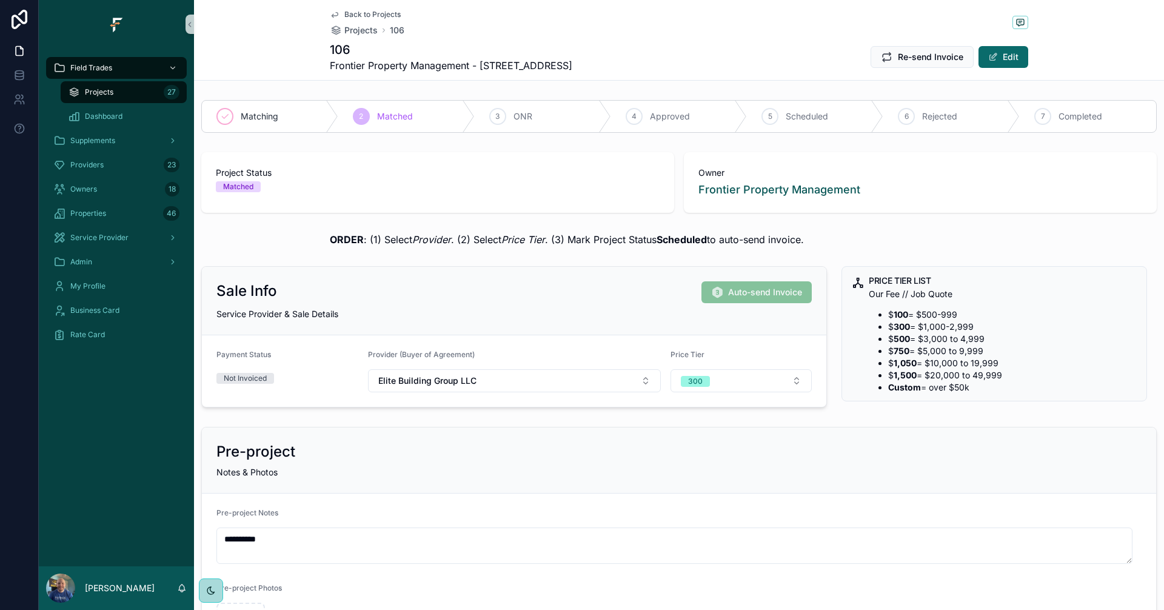
click at [365, 11] on span "Back to Projects" at bounding box center [372, 15] width 56 height 10
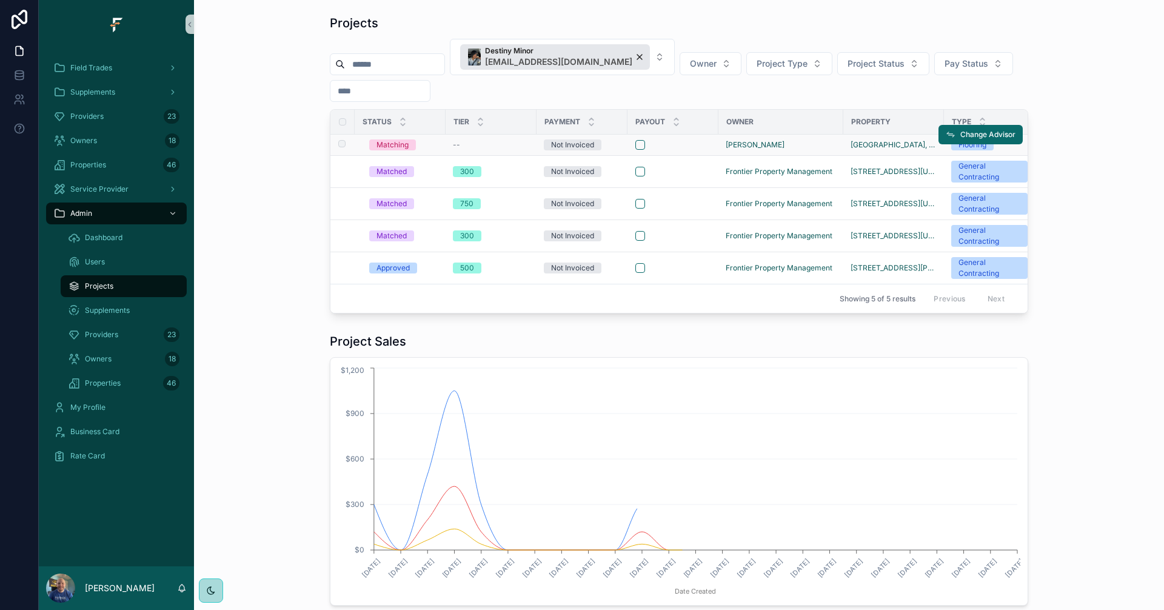
click at [498, 143] on div "--" at bounding box center [491, 145] width 76 height 10
